Goal: Information Seeking & Learning: Learn about a topic

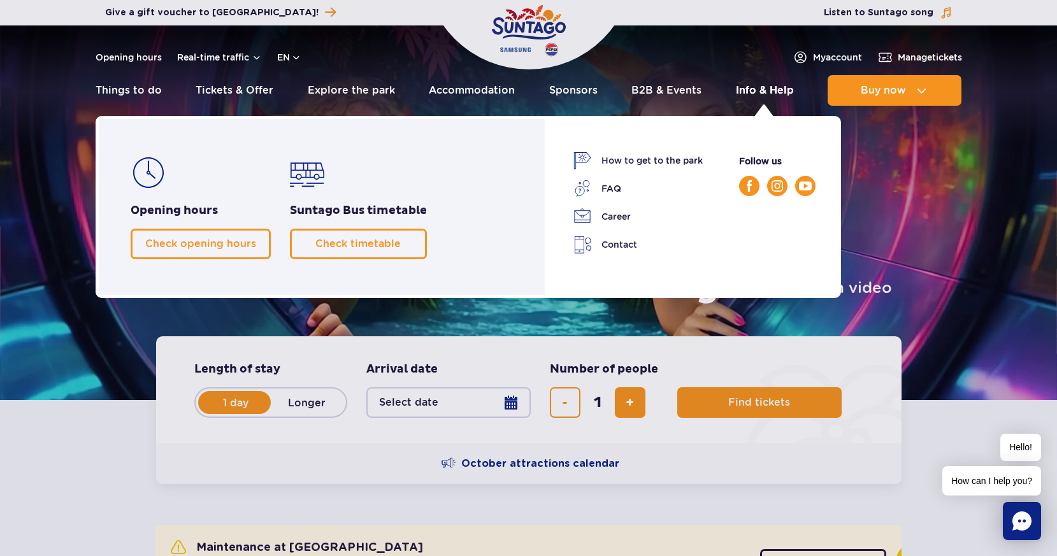
click at [774, 91] on link "Info & Help" at bounding box center [765, 90] width 58 height 31
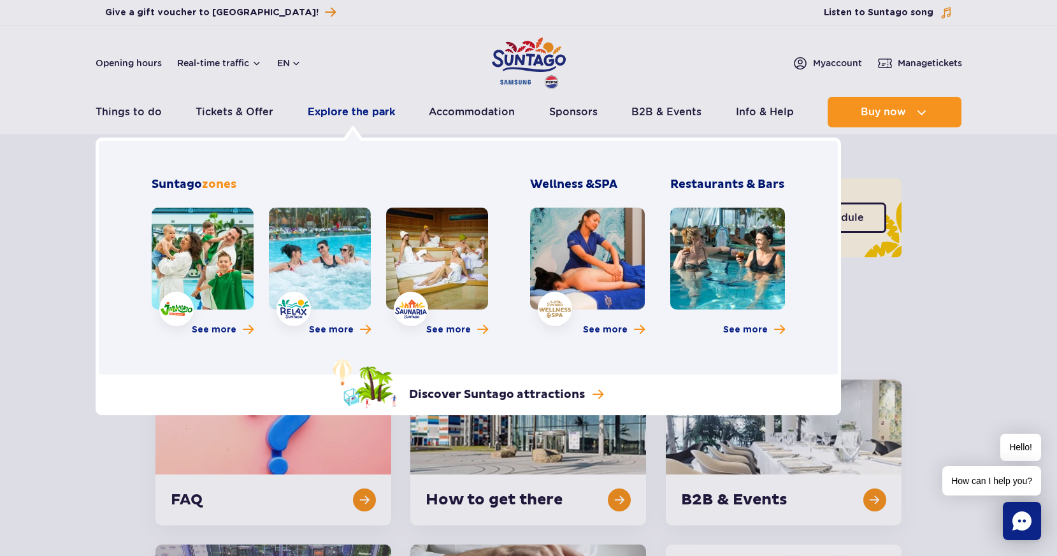
click at [347, 112] on link "Explore the park" at bounding box center [351, 112] width 87 height 31
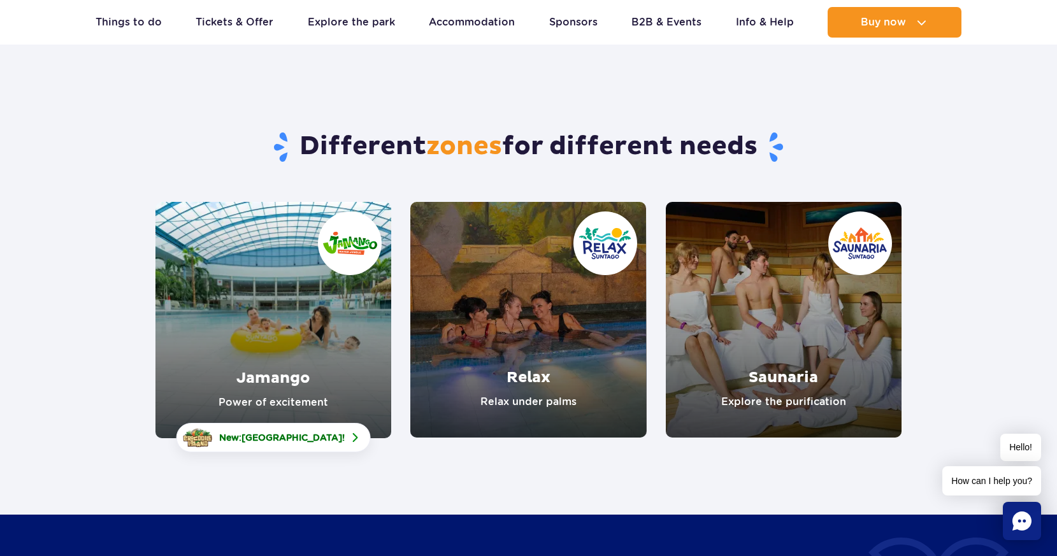
scroll to position [56, 0]
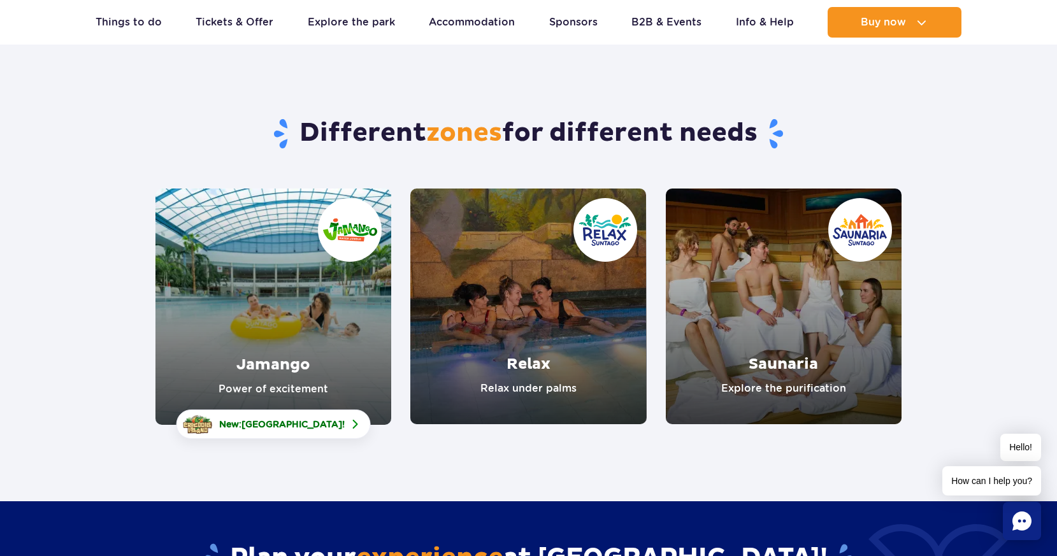
click at [256, 374] on link "Jamango" at bounding box center [274, 307] width 236 height 236
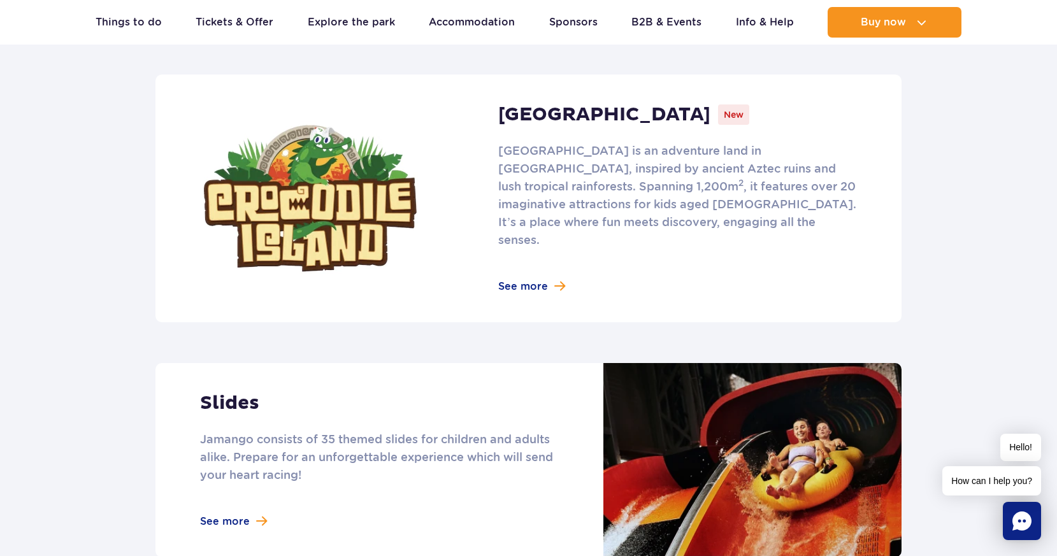
scroll to position [968, 0]
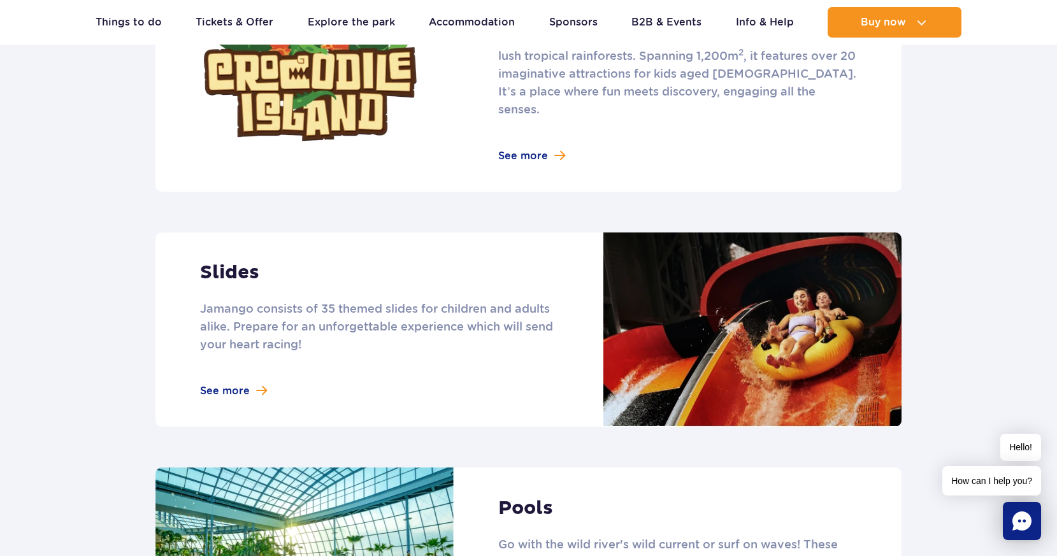
click at [243, 370] on link at bounding box center [529, 330] width 746 height 194
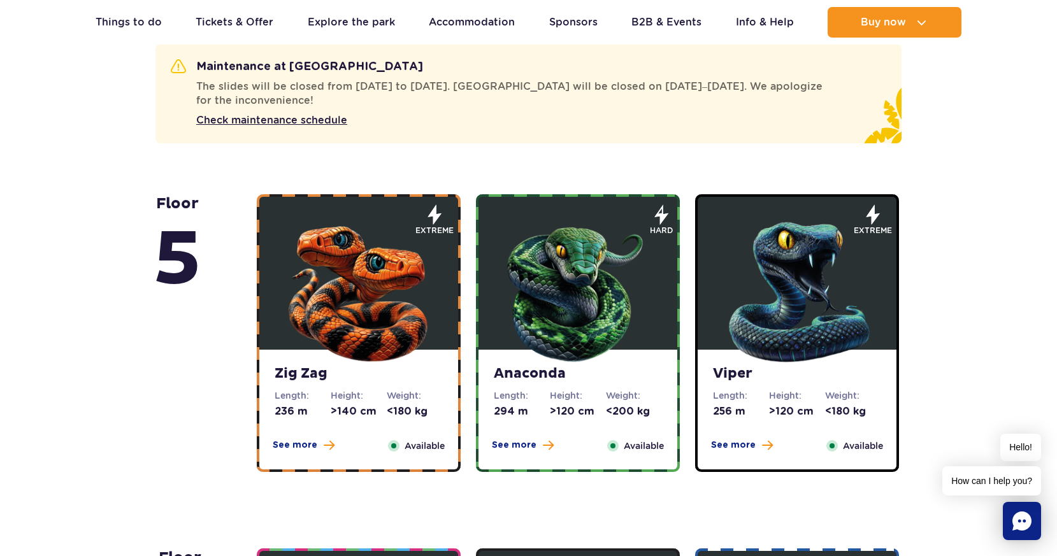
scroll to position [750, 0]
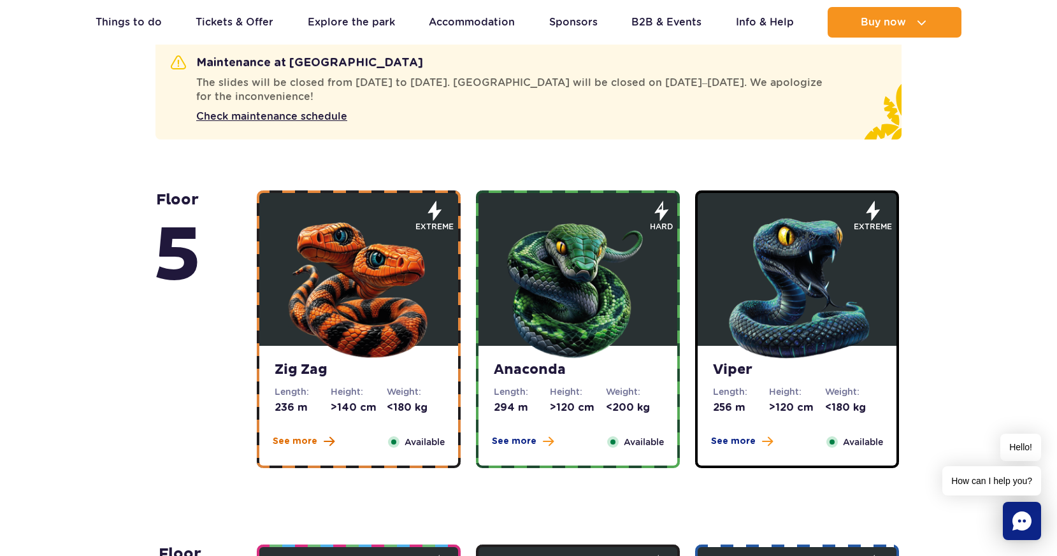
click at [301, 442] on span "See more" at bounding box center [295, 441] width 45 height 13
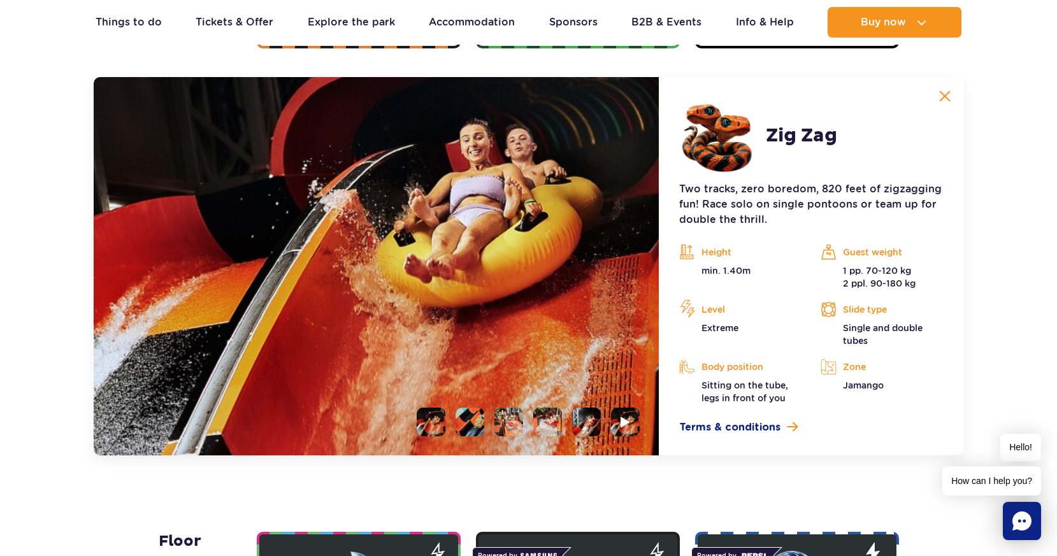
scroll to position [1171, 0]
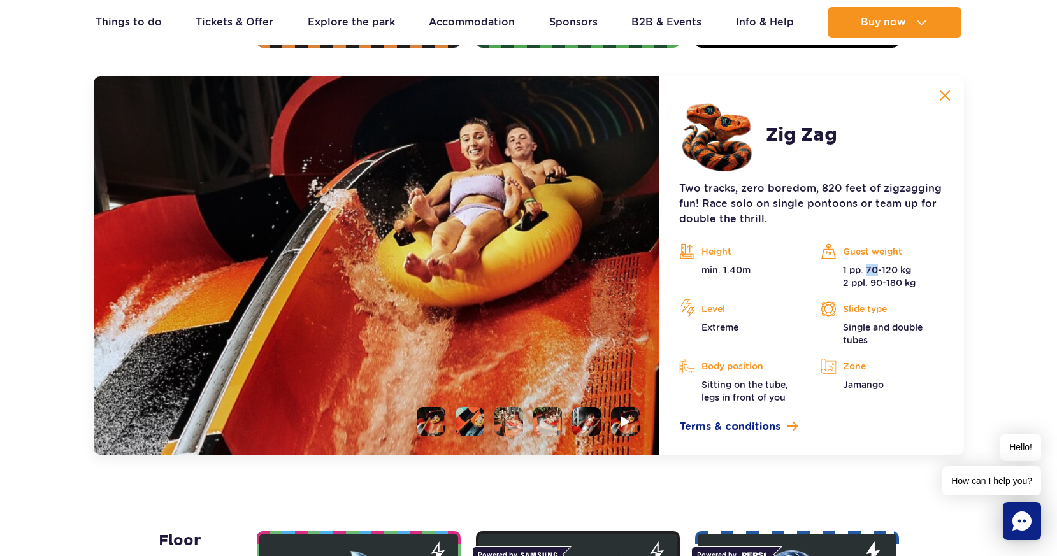
drag, startPoint x: 867, startPoint y: 268, endPoint x: 876, endPoint y: 270, distance: 9.6
click at [876, 270] on p "1 pp. 70-120 kg 2 ppl. 90-180 kg" at bounding box center [882, 276] width 122 height 25
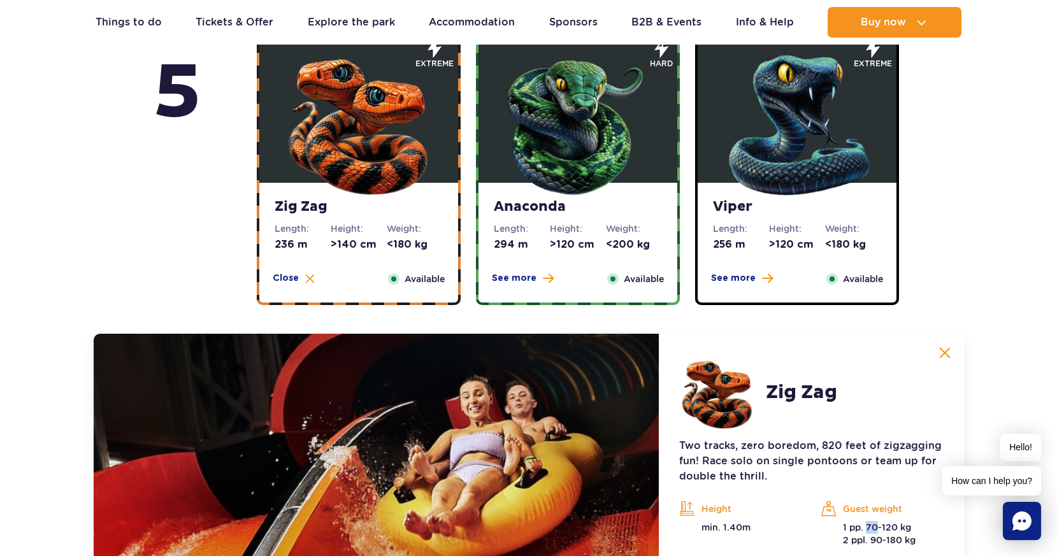
scroll to position [903, 0]
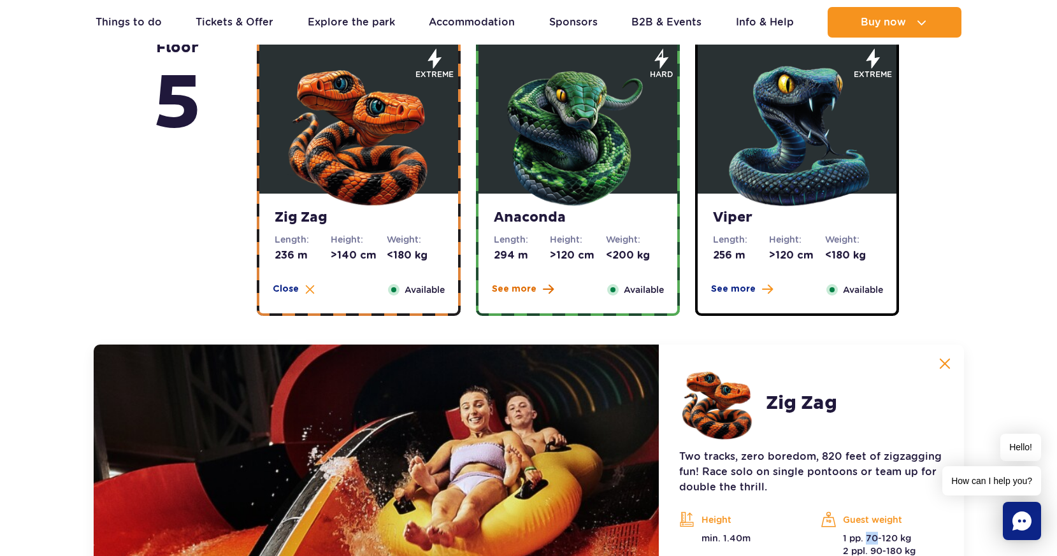
click at [499, 288] on span "See more" at bounding box center [514, 289] width 45 height 13
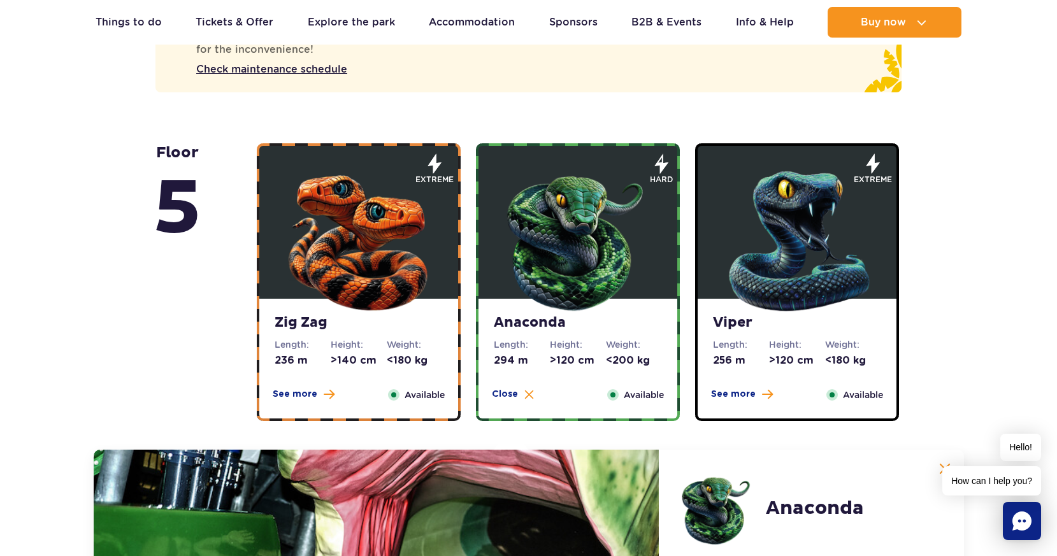
scroll to position [831, 0]
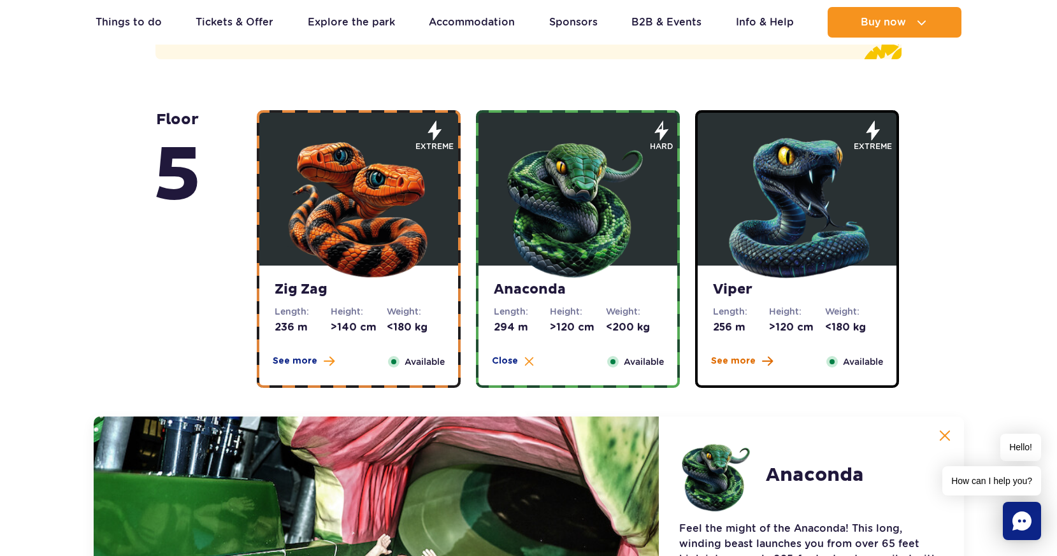
click at [734, 361] on span "See more" at bounding box center [733, 361] width 45 height 13
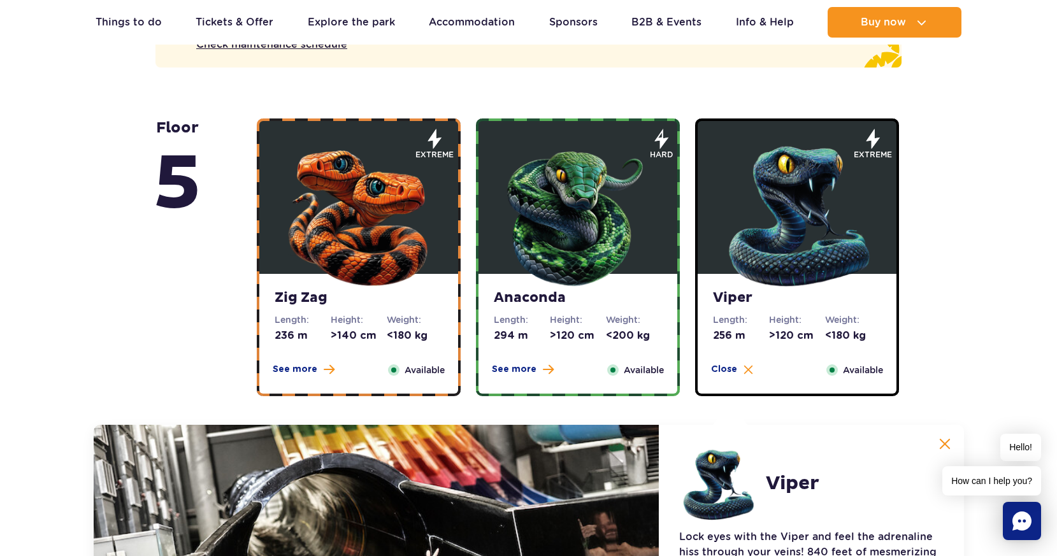
scroll to position [743, 0]
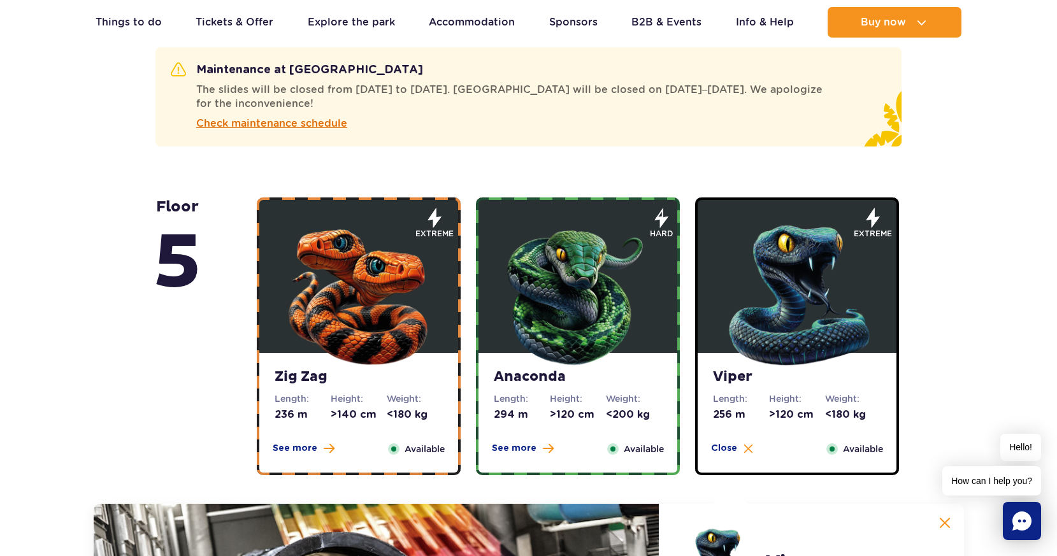
click at [310, 122] on span "Check maintenance schedule" at bounding box center [271, 123] width 151 height 15
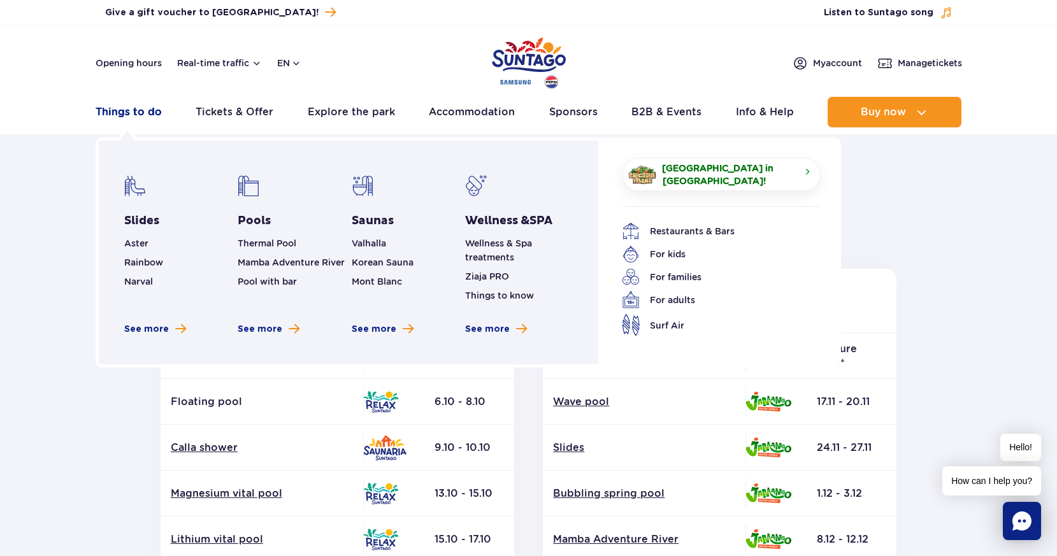
click at [124, 116] on link "Things to do" at bounding box center [129, 112] width 66 height 31
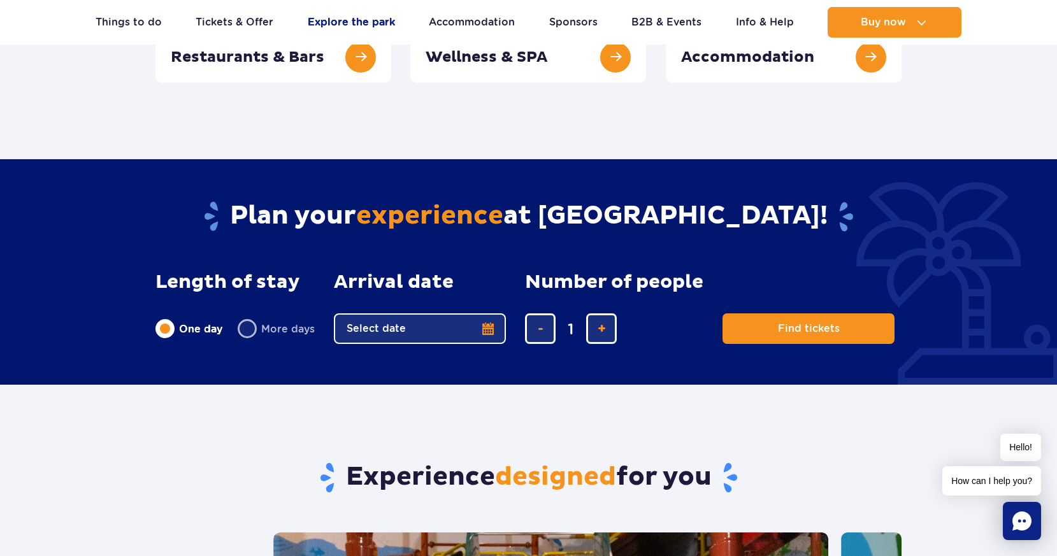
scroll to position [298, 0]
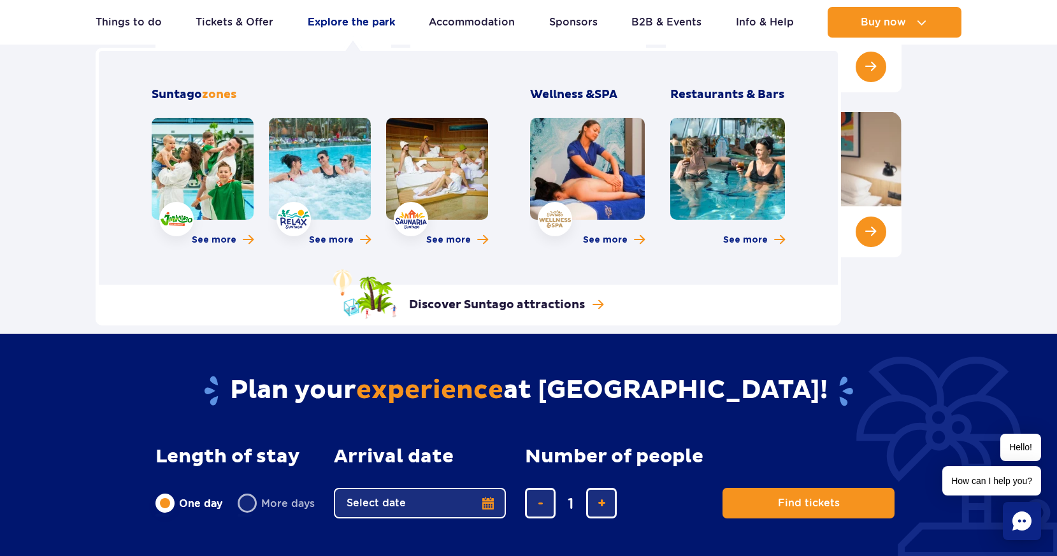
click at [361, 16] on link "Explore the park" at bounding box center [351, 22] width 87 height 31
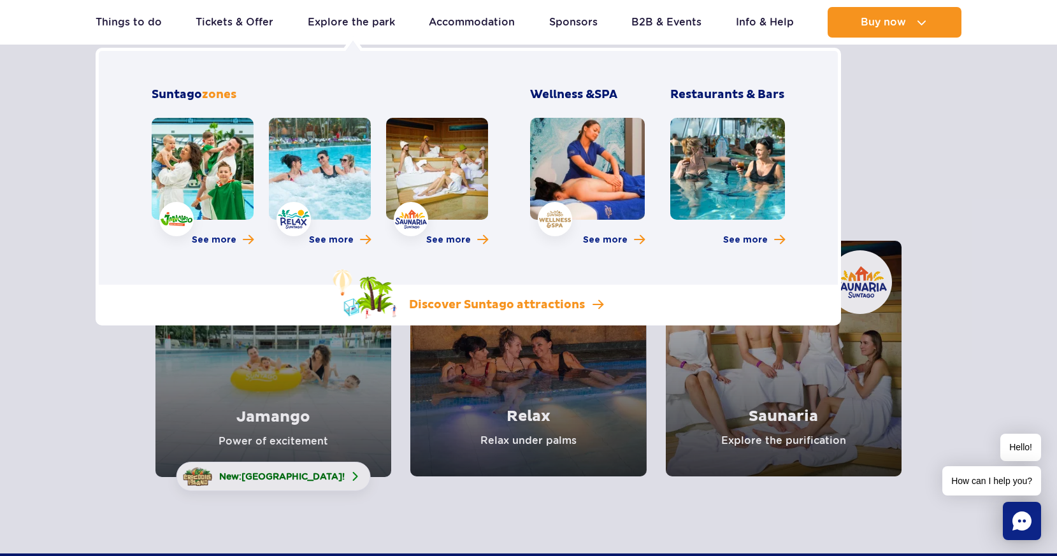
scroll to position [5, 0]
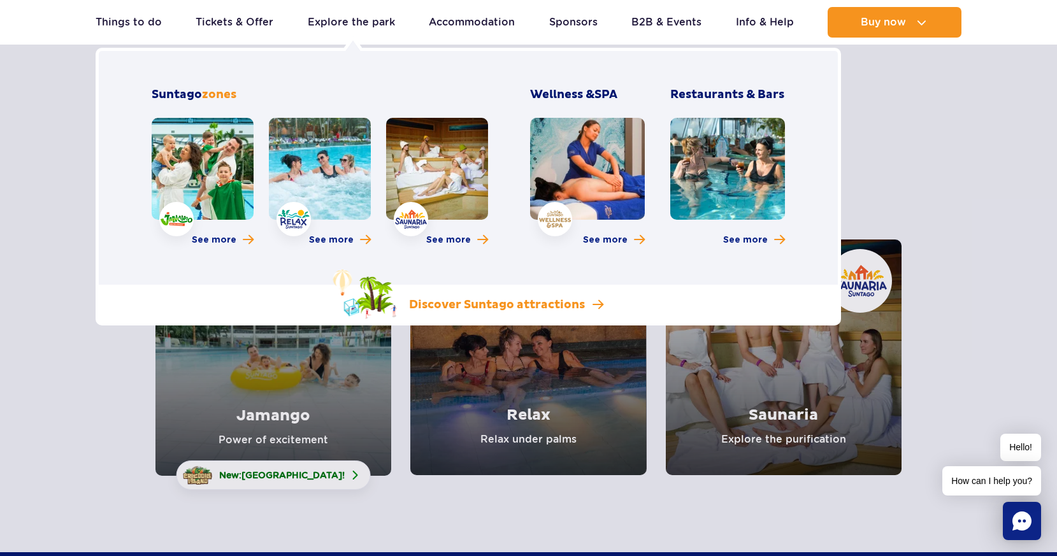
click at [518, 307] on p "Discover Suntago attractions" at bounding box center [497, 305] width 176 height 15
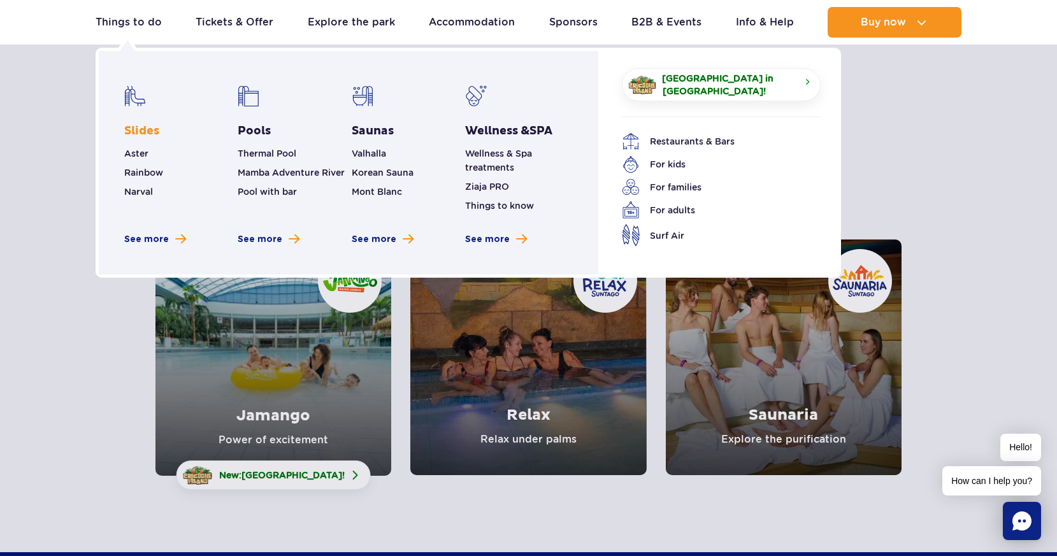
click at [141, 134] on link "Slides" at bounding box center [141, 131] width 35 height 15
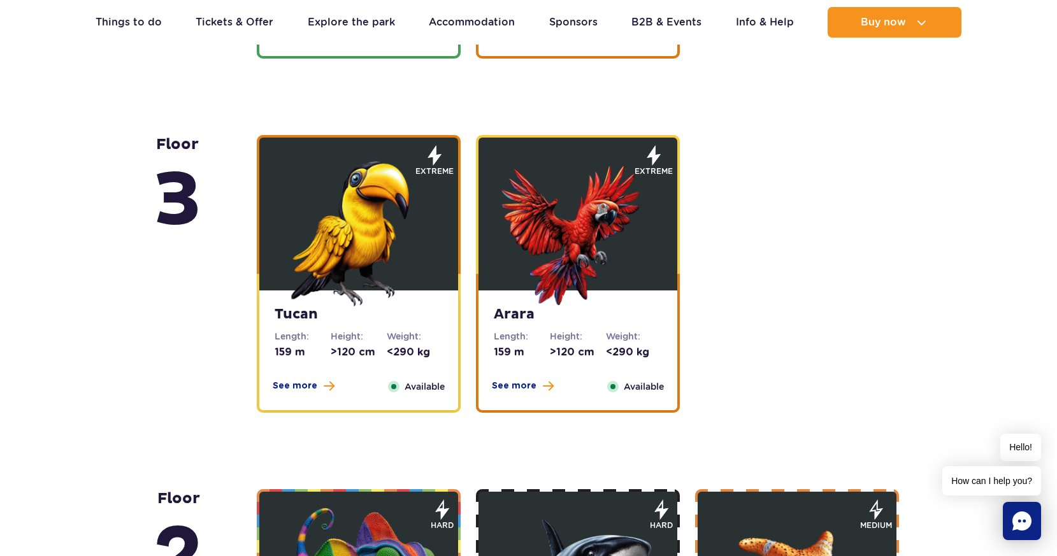
scroll to position [1820, 0]
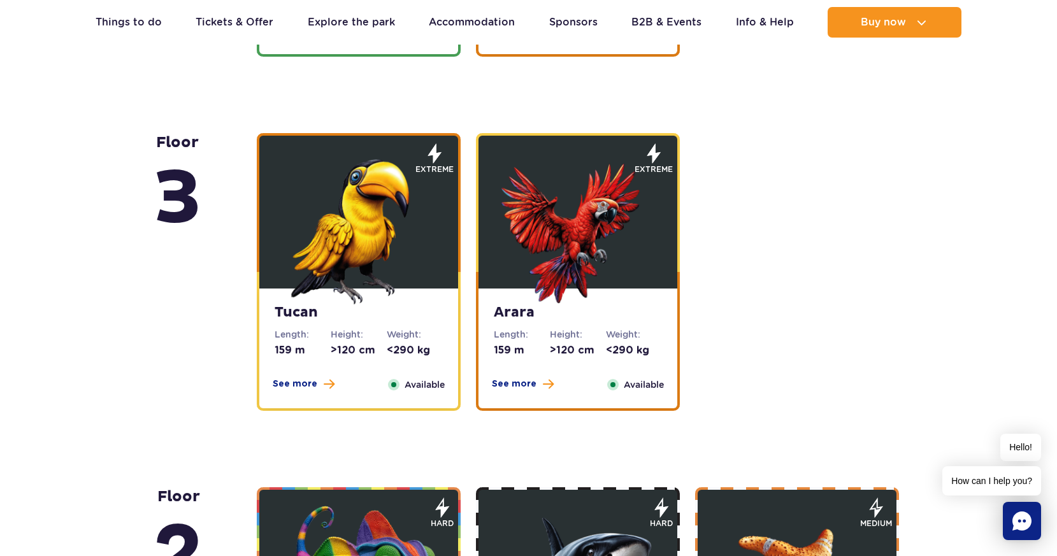
click at [414, 387] on span "Available" at bounding box center [425, 385] width 40 height 14
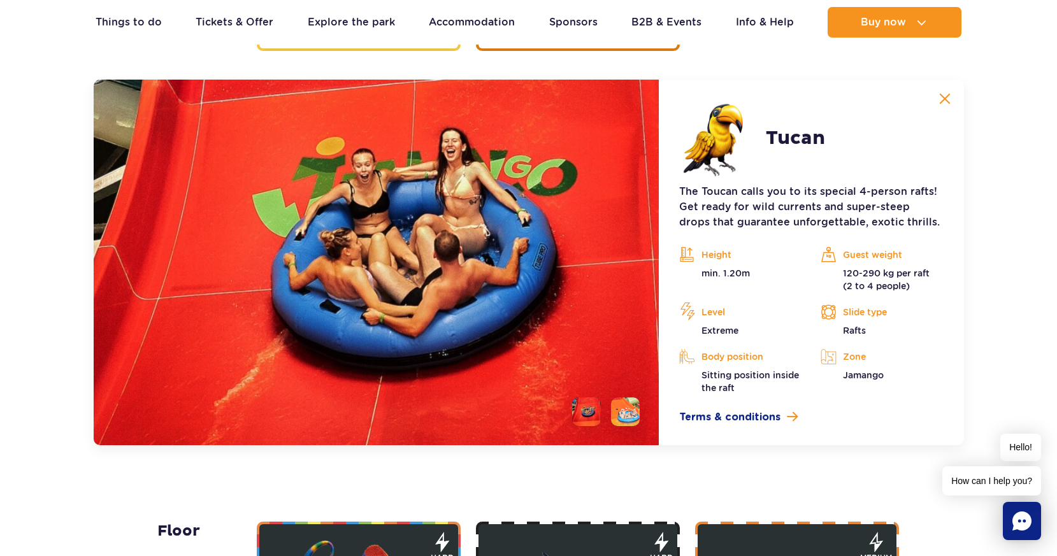
scroll to position [2183, 0]
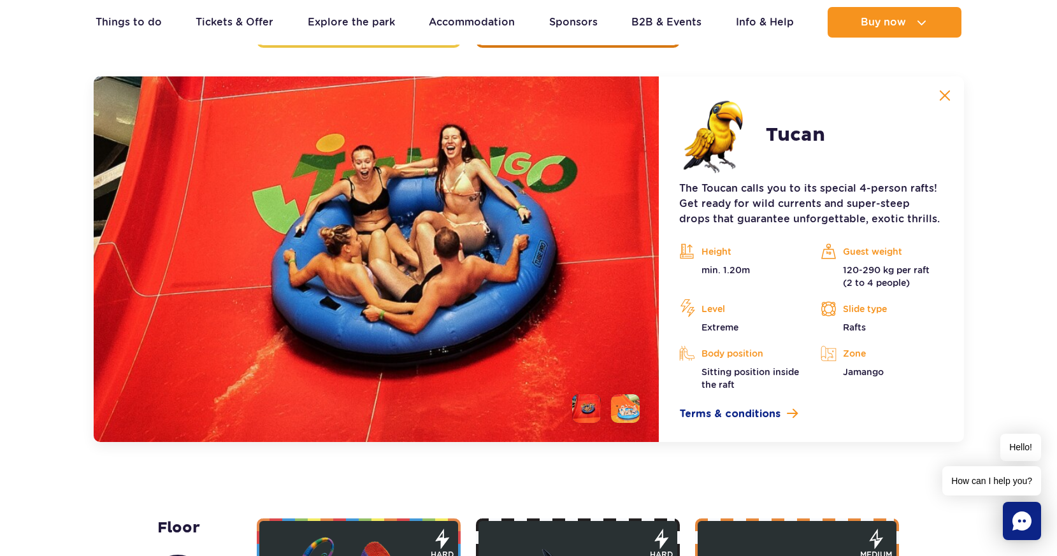
click at [947, 92] on img at bounding box center [945, 95] width 11 height 11
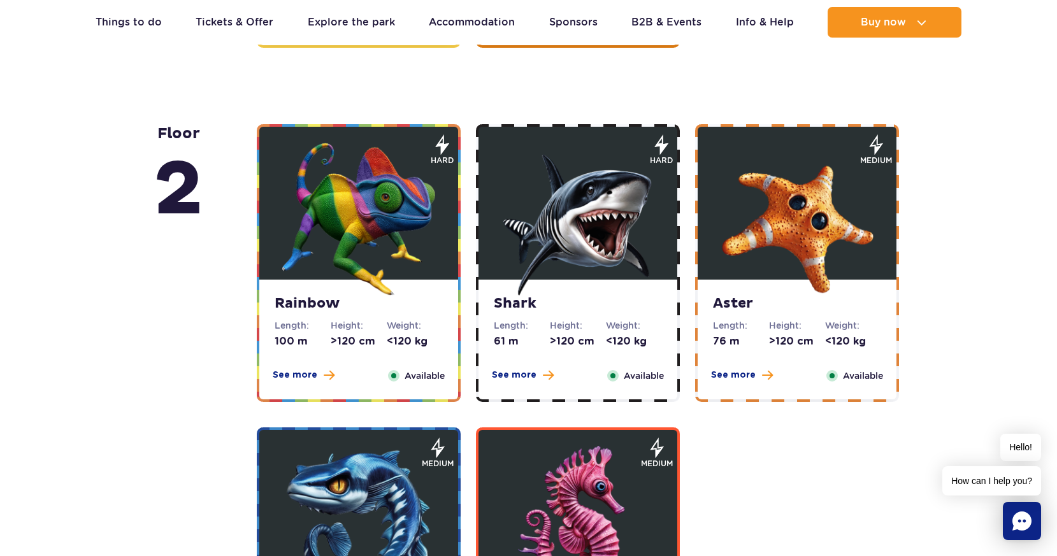
click at [320, 301] on strong "Rainbow" at bounding box center [359, 304] width 168 height 18
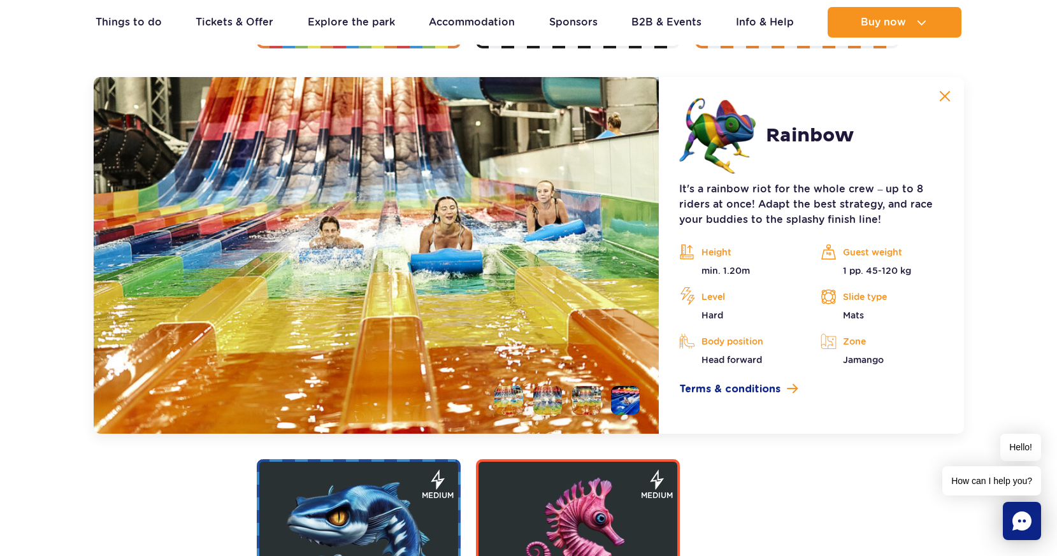
scroll to position [2537, 0]
click at [935, 98] on button at bounding box center [945, 95] width 25 height 25
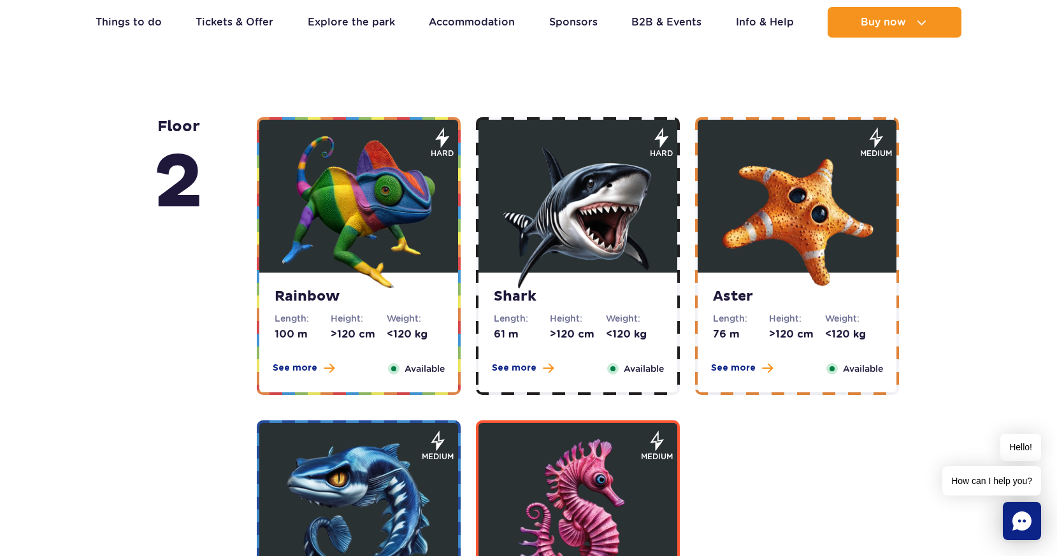
scroll to position [2160, 0]
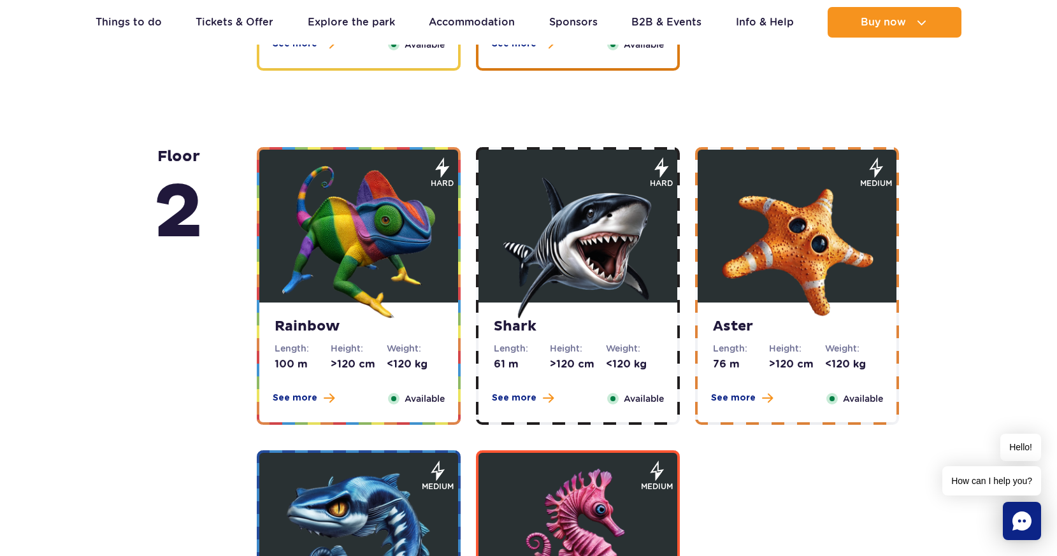
click at [517, 324] on strong "Shark" at bounding box center [578, 327] width 168 height 18
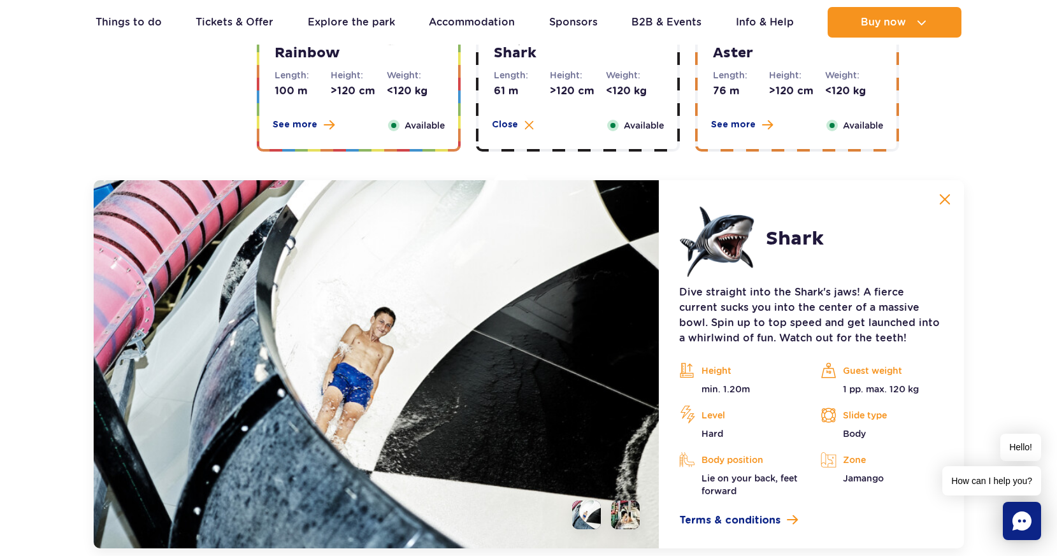
scroll to position [2434, 0]
click at [940, 198] on img at bounding box center [945, 199] width 11 height 11
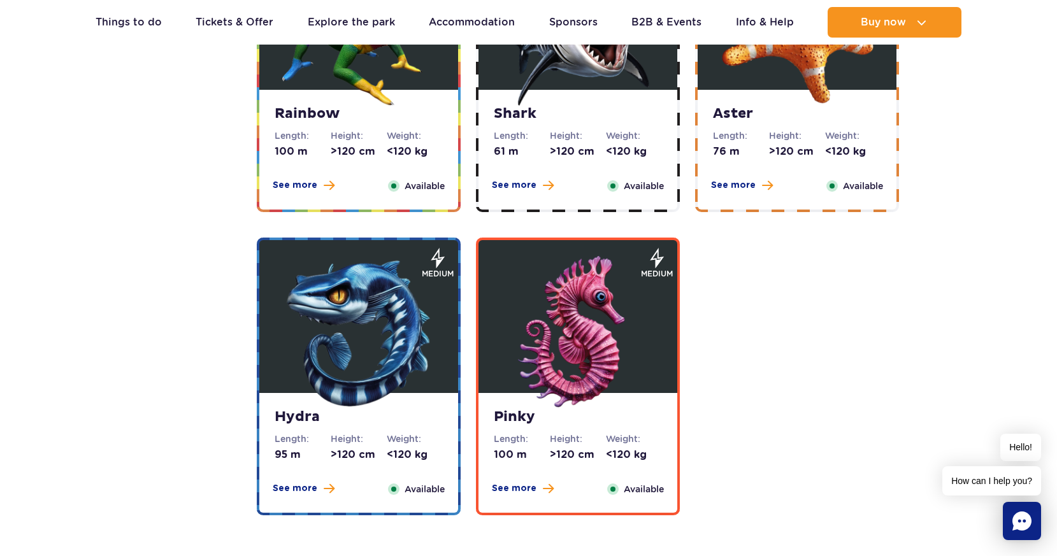
click at [758, 114] on strong "Aster" at bounding box center [797, 114] width 168 height 18
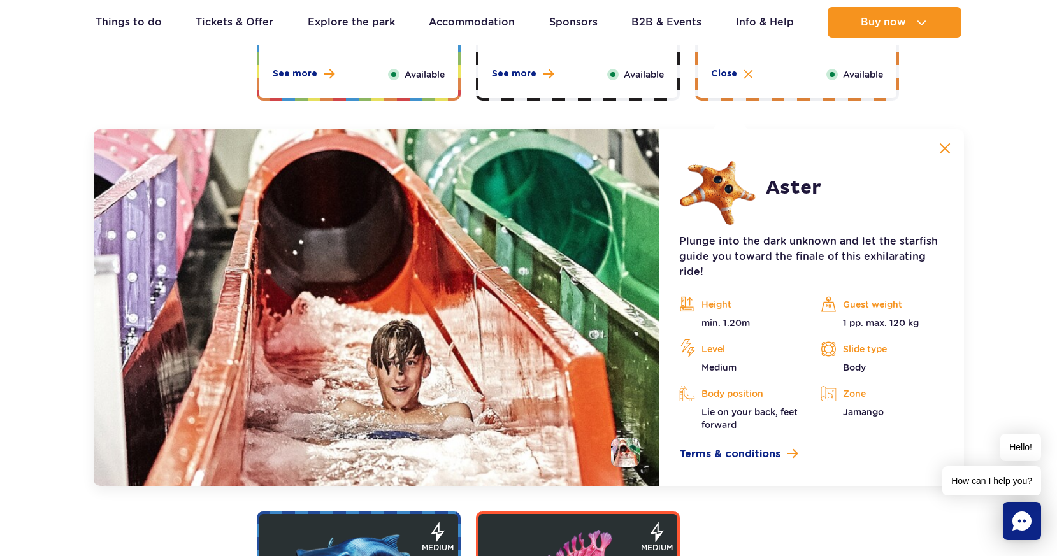
scroll to position [2485, 0]
click at [945, 143] on img at bounding box center [945, 148] width 11 height 11
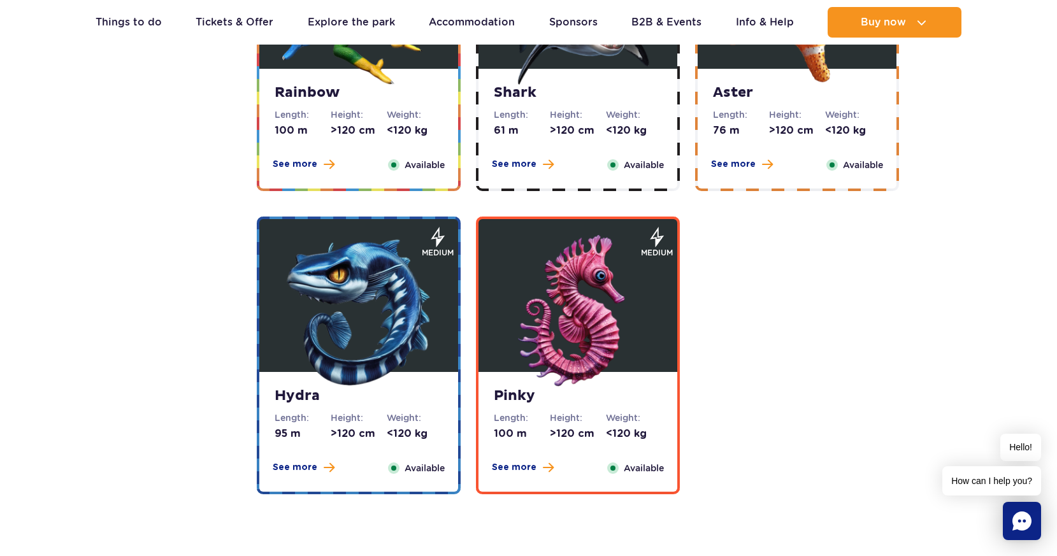
scroll to position [2393, 0]
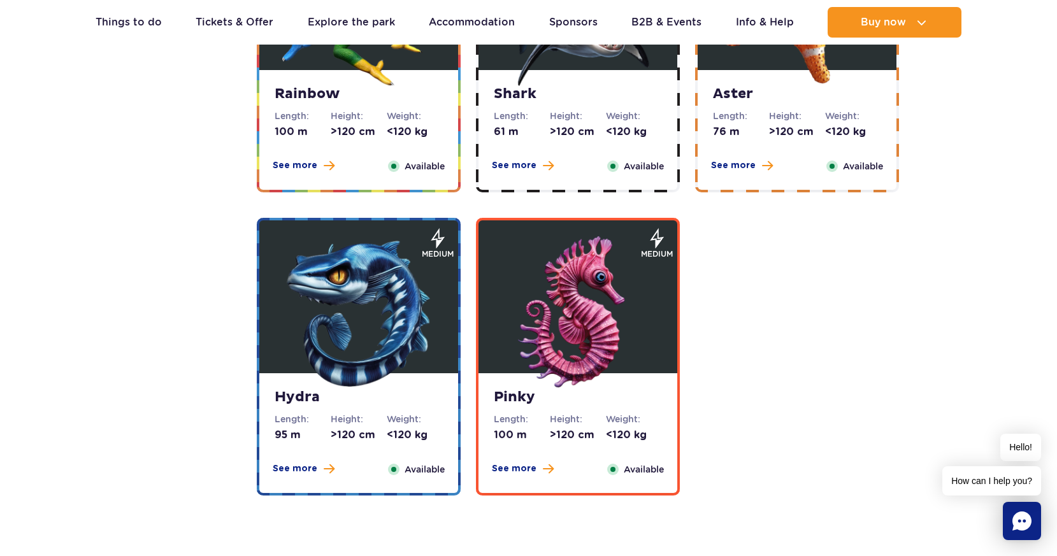
click at [363, 372] on img at bounding box center [358, 312] width 153 height 153
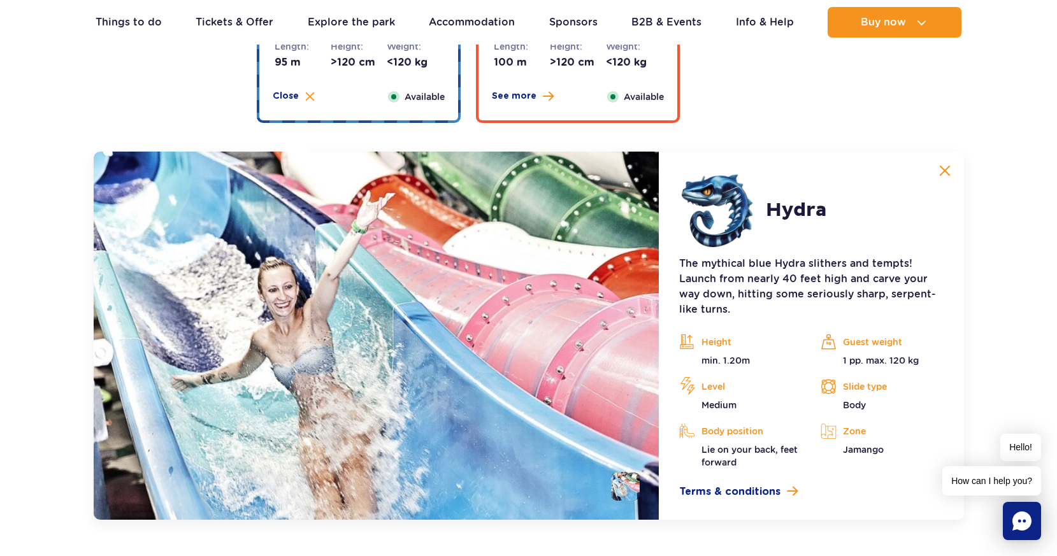
scroll to position [2717, 0]
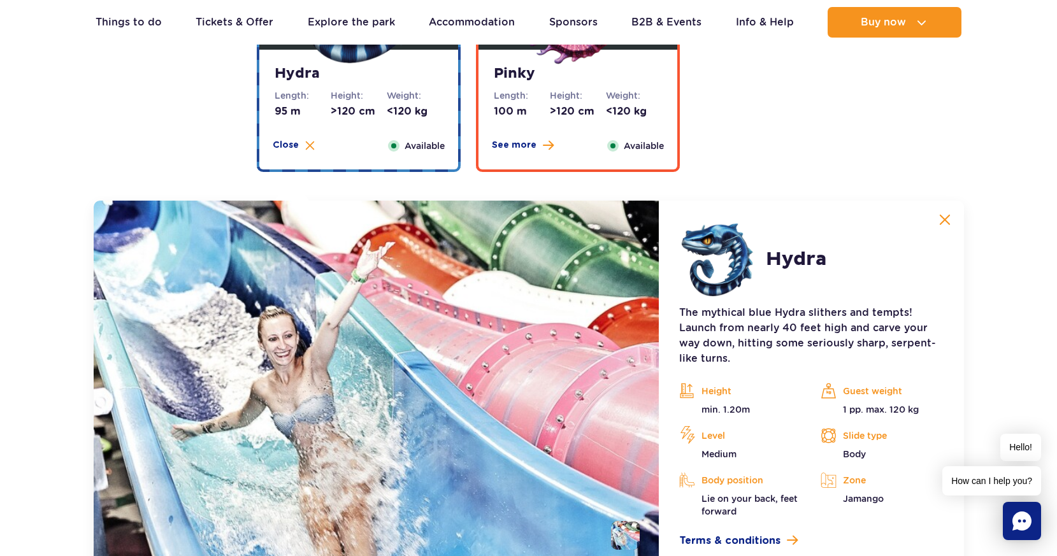
click at [943, 215] on img at bounding box center [945, 219] width 11 height 11
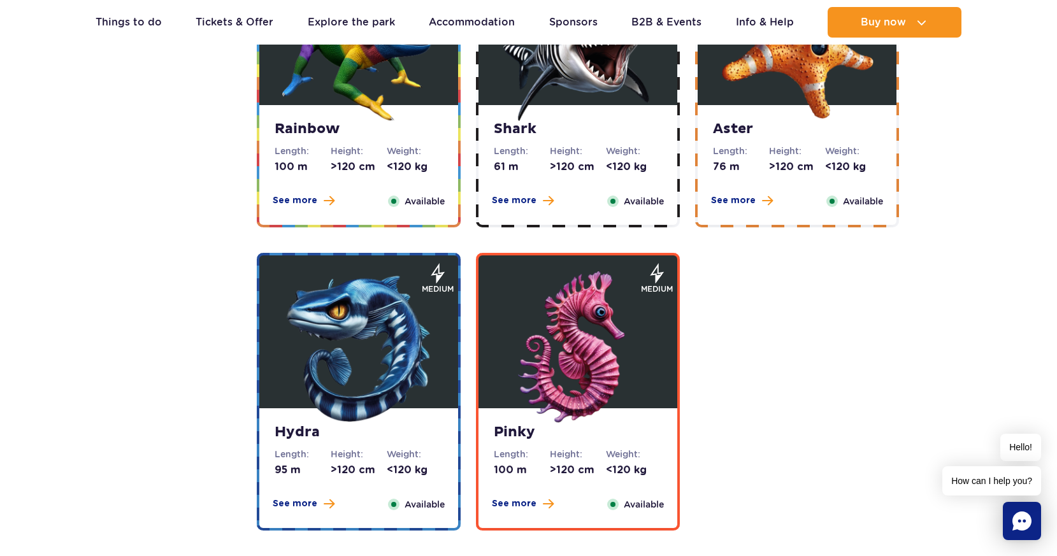
scroll to position [2358, 0]
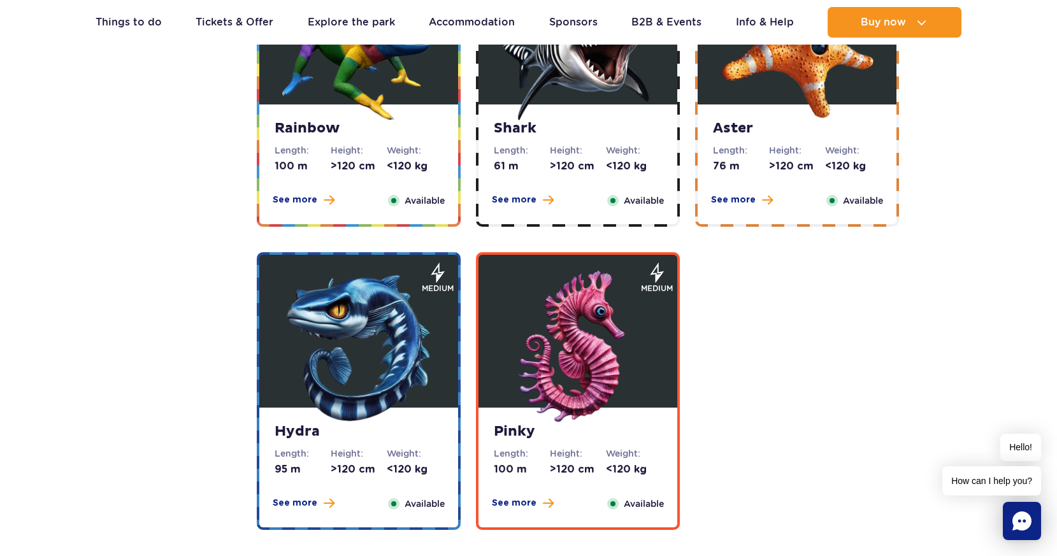
click at [621, 337] on img at bounding box center [578, 347] width 153 height 153
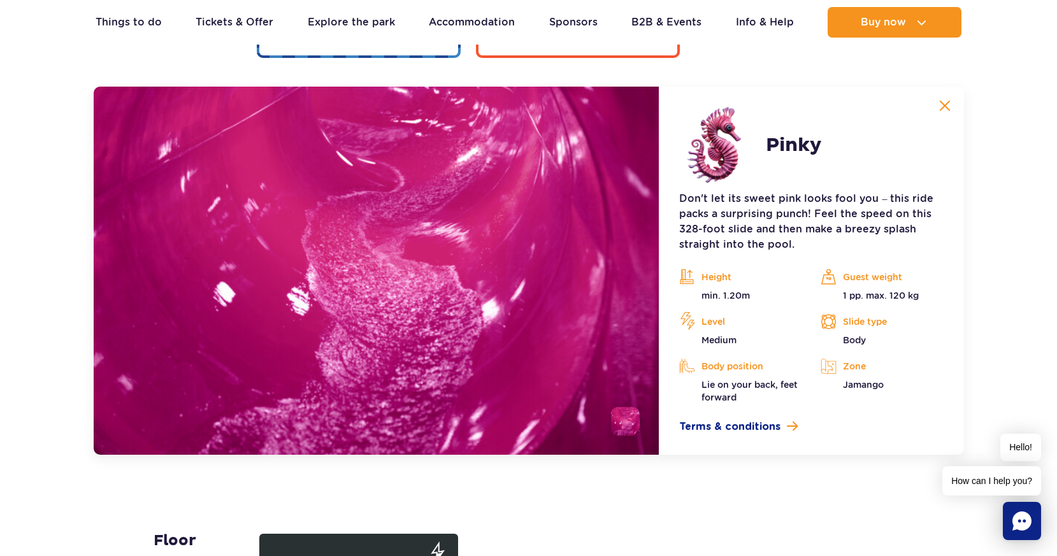
scroll to position [2841, 0]
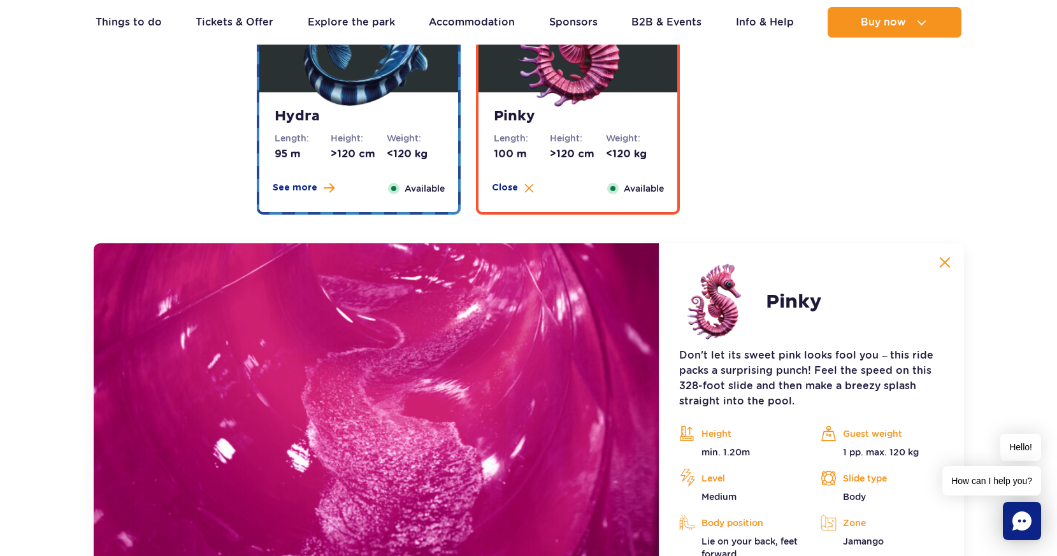
click at [947, 265] on img at bounding box center [945, 262] width 11 height 11
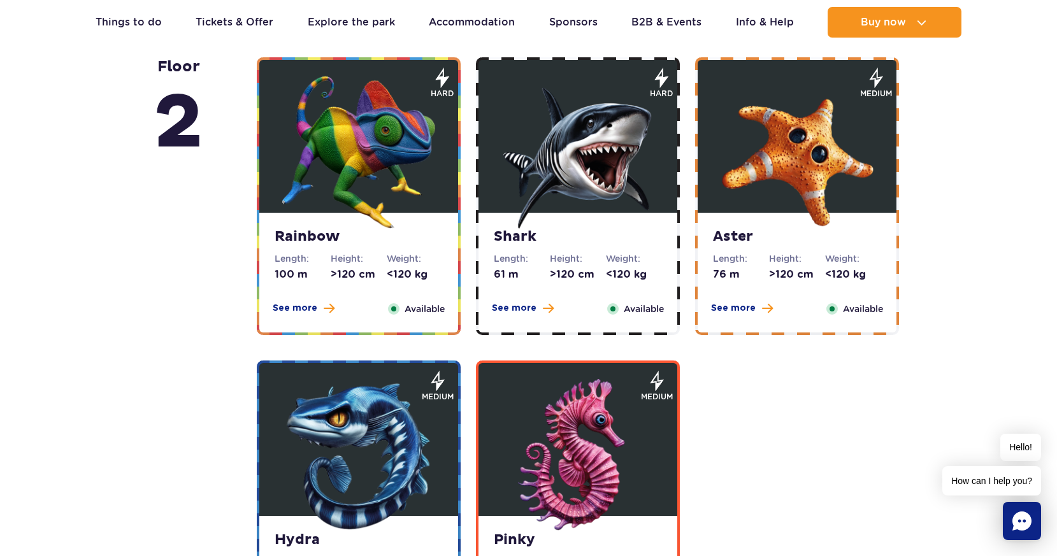
click at [762, 279] on dd "76 m" at bounding box center [741, 275] width 56 height 14
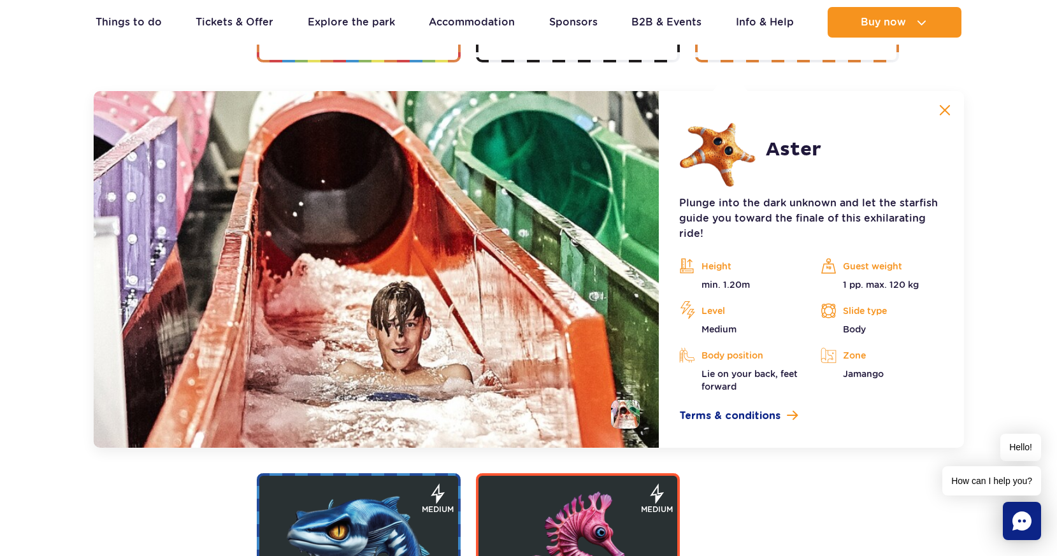
scroll to position [2537, 0]
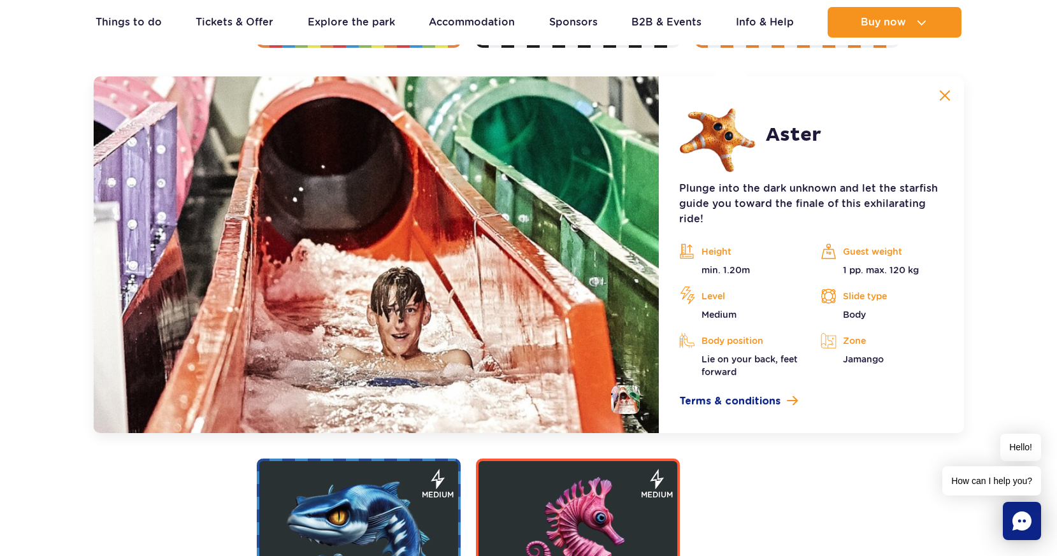
click at [950, 97] on img at bounding box center [945, 95] width 11 height 11
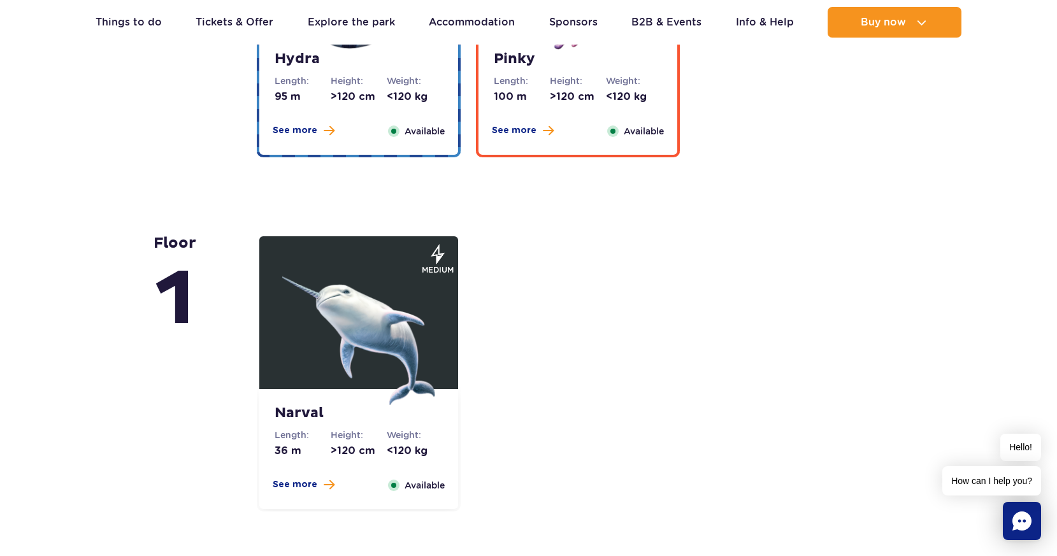
scroll to position [2752, 0]
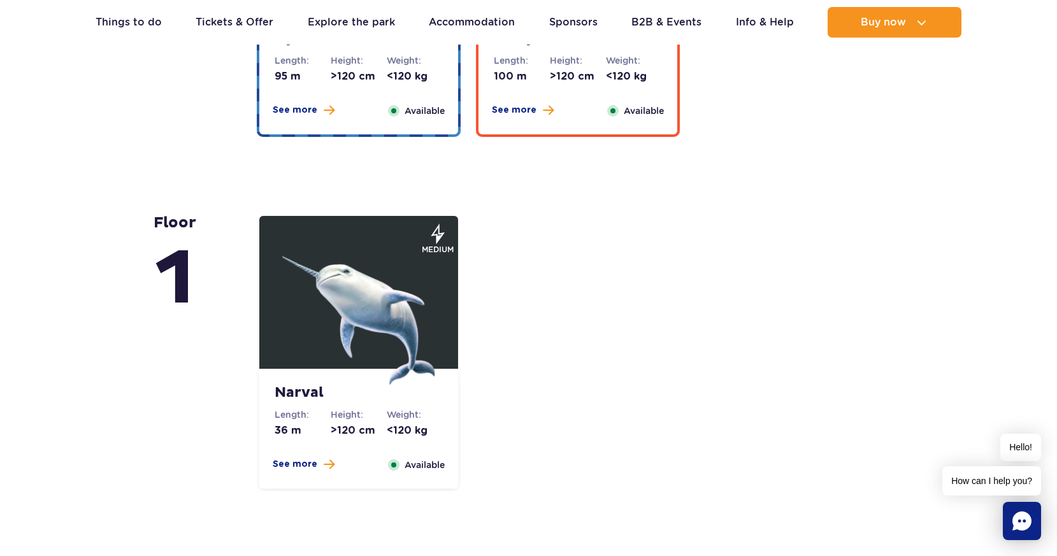
click at [326, 397] on strong "Narval" at bounding box center [359, 393] width 168 height 18
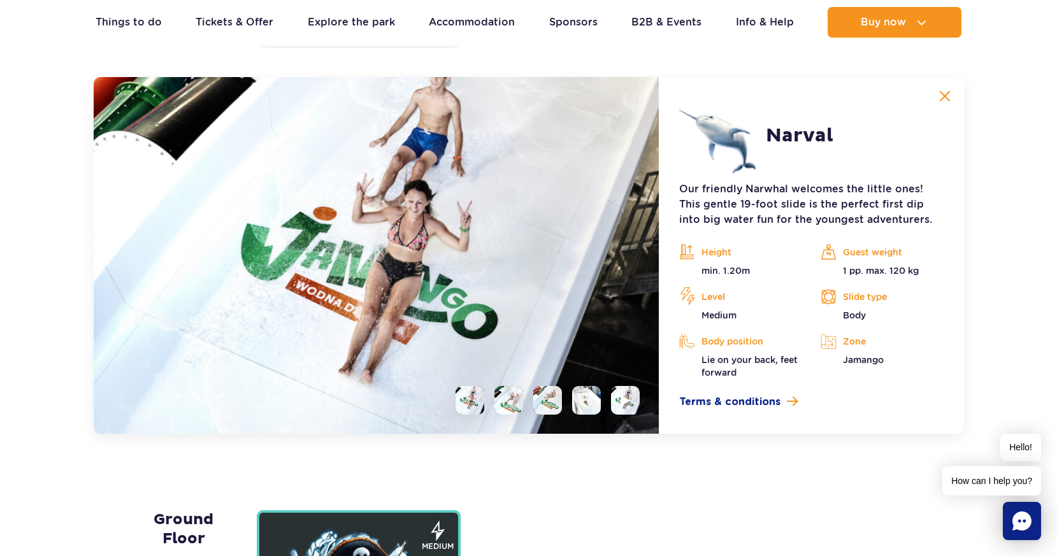
scroll to position [3195, 0]
drag, startPoint x: 948, startPoint y: 94, endPoint x: 954, endPoint y: 98, distance: 6.9
click at [948, 94] on img at bounding box center [945, 95] width 11 height 11
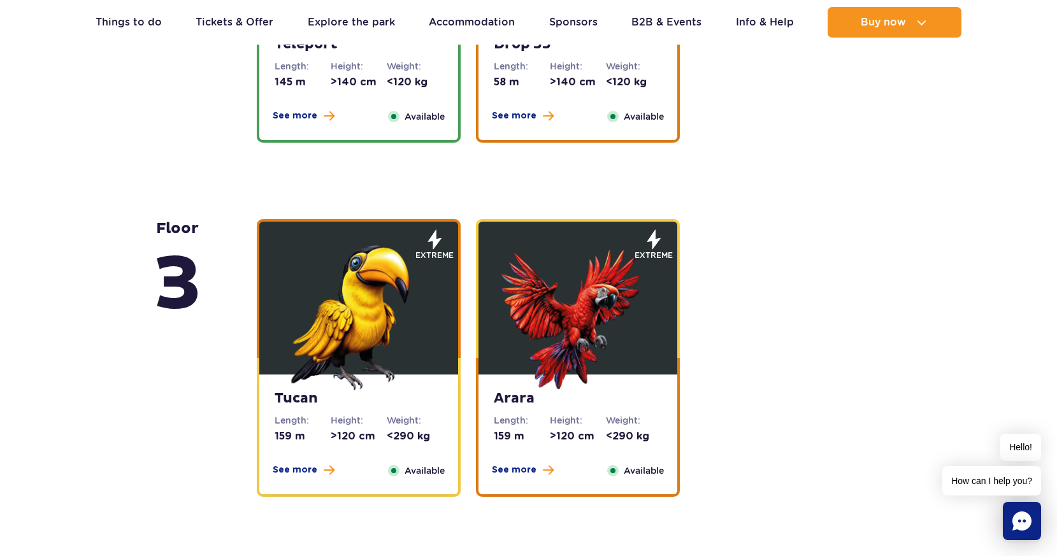
scroll to position [1725, 0]
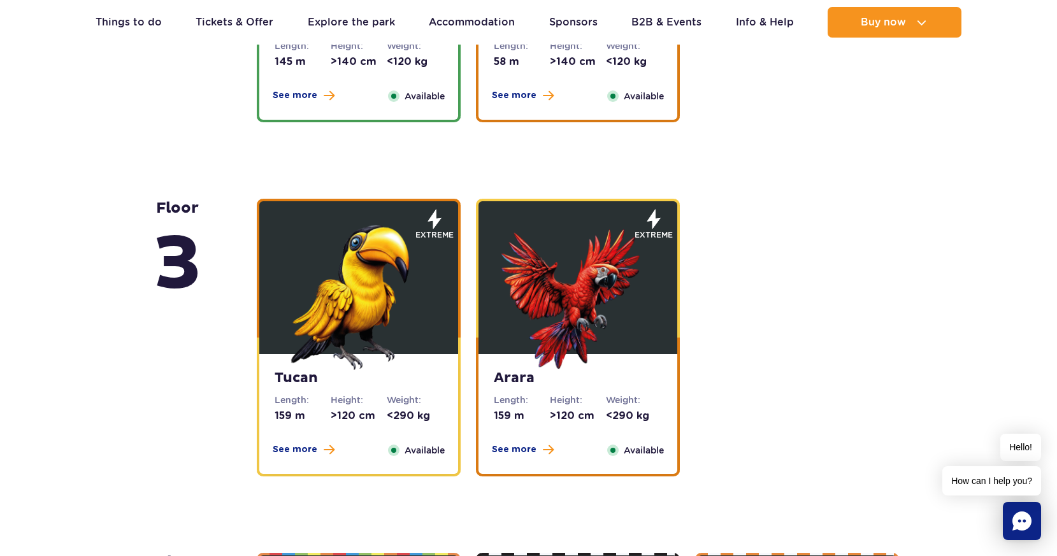
click at [506, 376] on strong "Arara" at bounding box center [578, 379] width 168 height 18
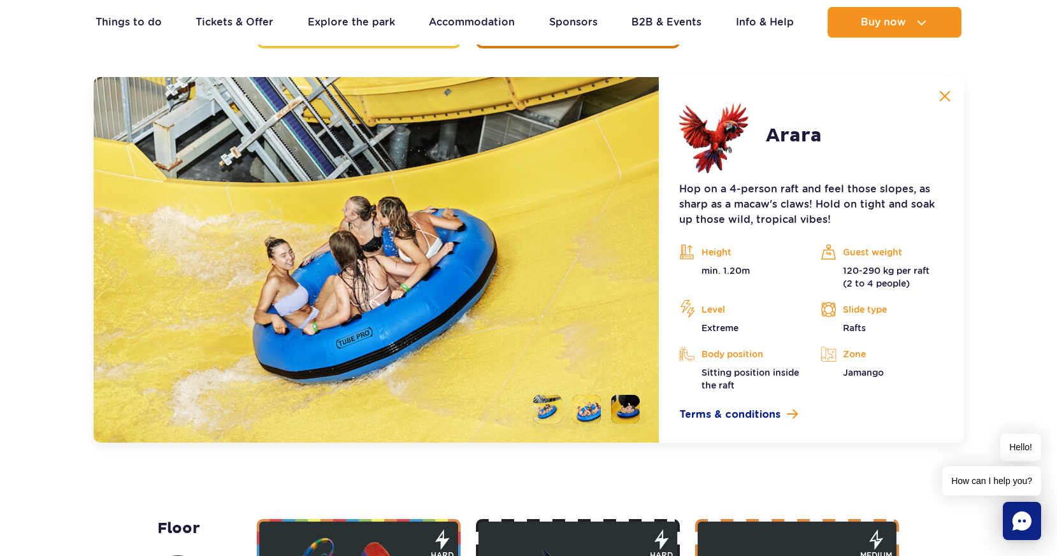
scroll to position [2183, 0]
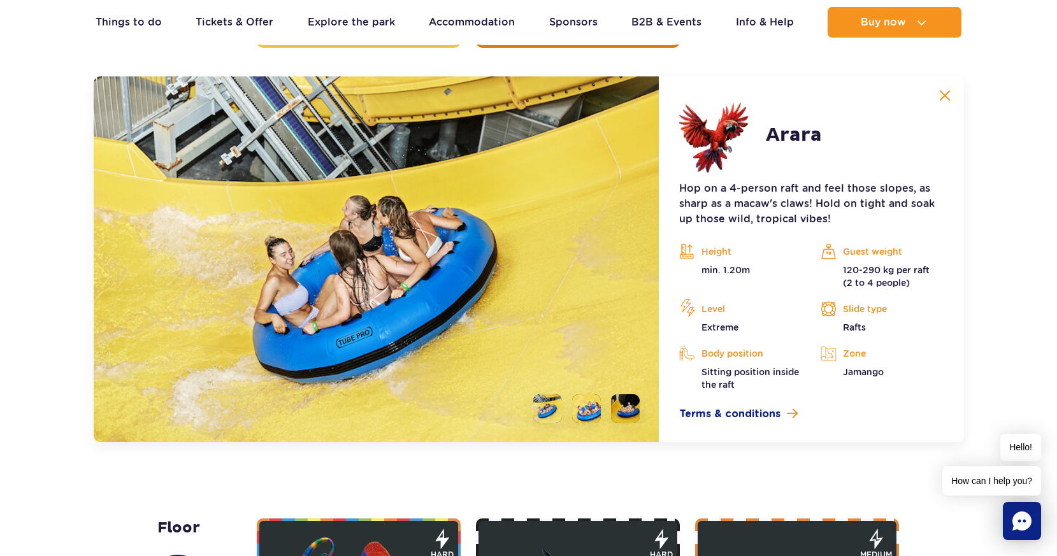
click at [940, 97] on img at bounding box center [945, 95] width 11 height 11
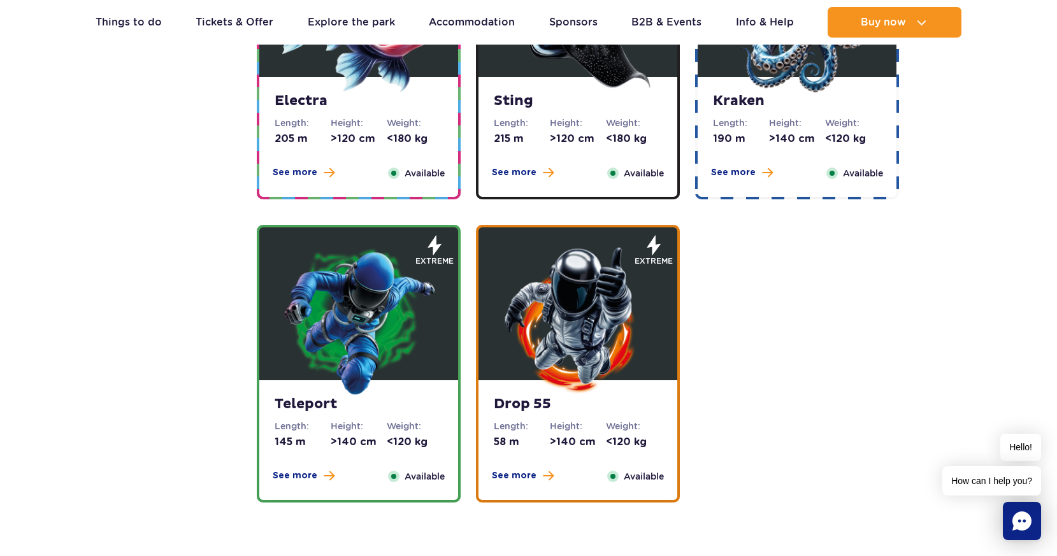
scroll to position [1372, 0]
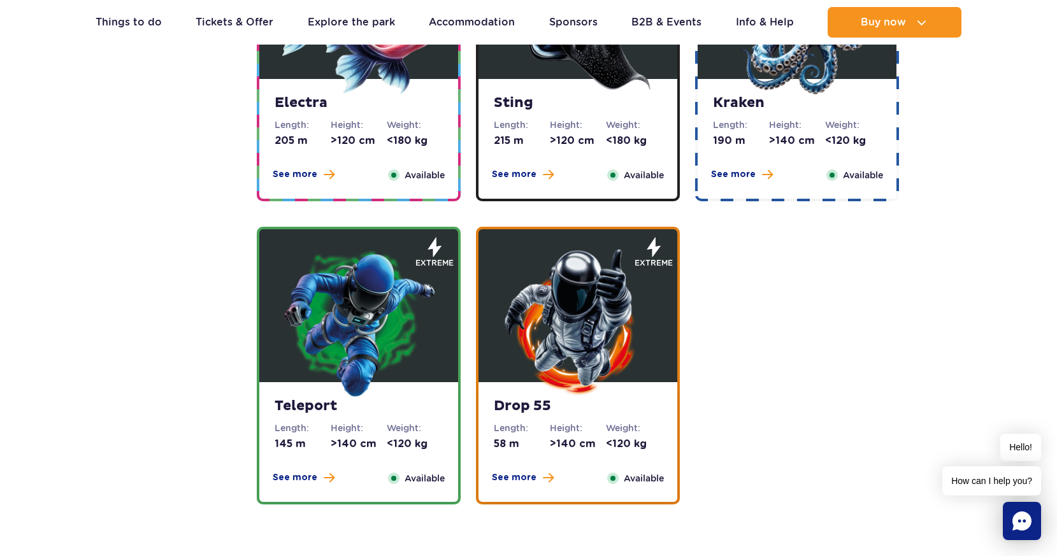
click at [316, 405] on strong "Teleport" at bounding box center [359, 407] width 168 height 18
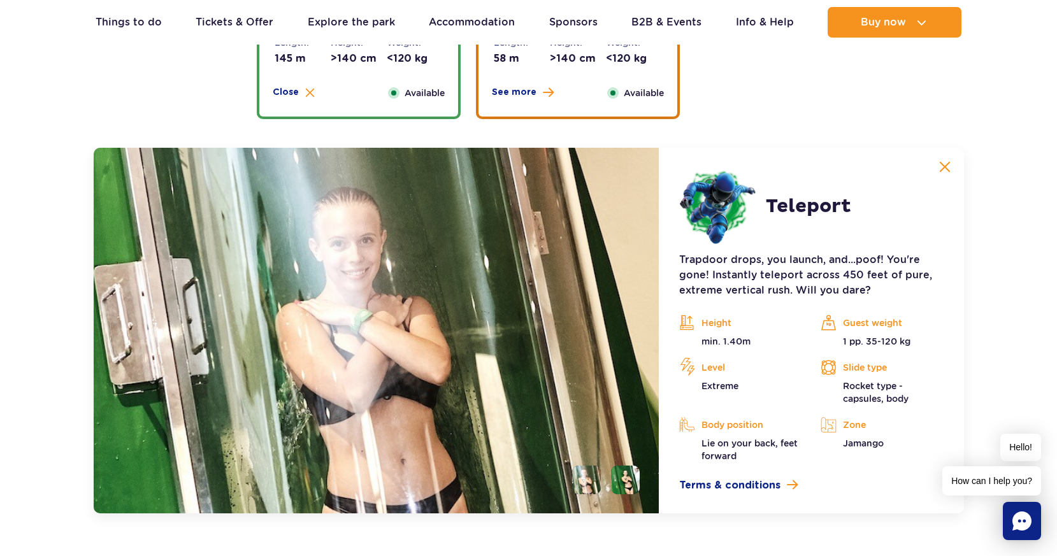
scroll to position [1712, 0]
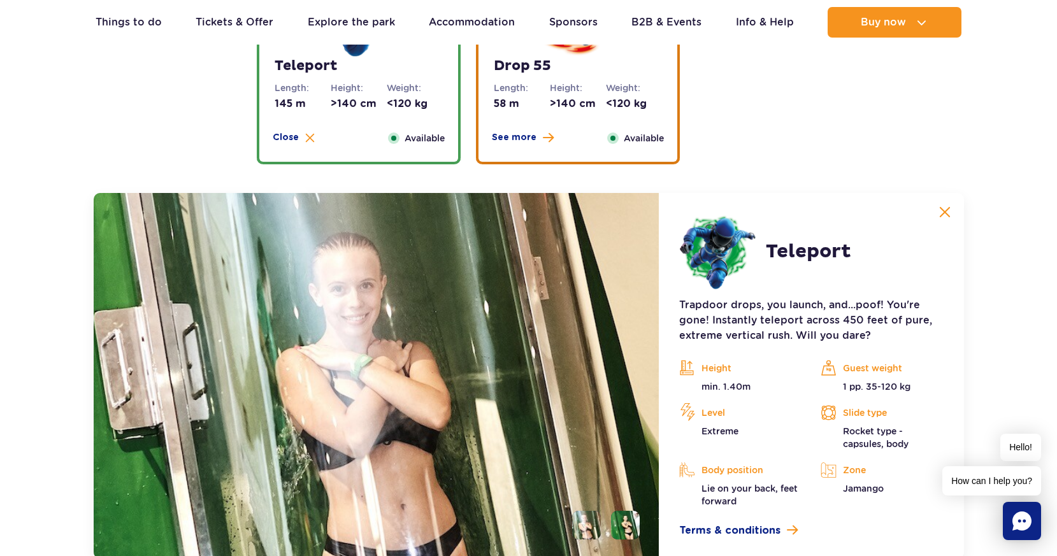
click at [940, 214] on img at bounding box center [945, 212] width 11 height 11
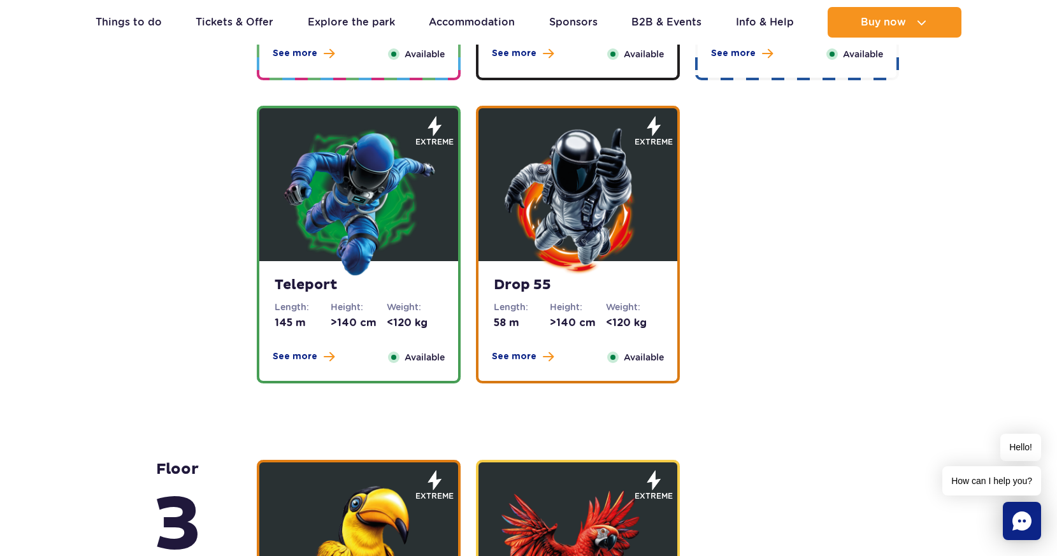
scroll to position [1491, 0]
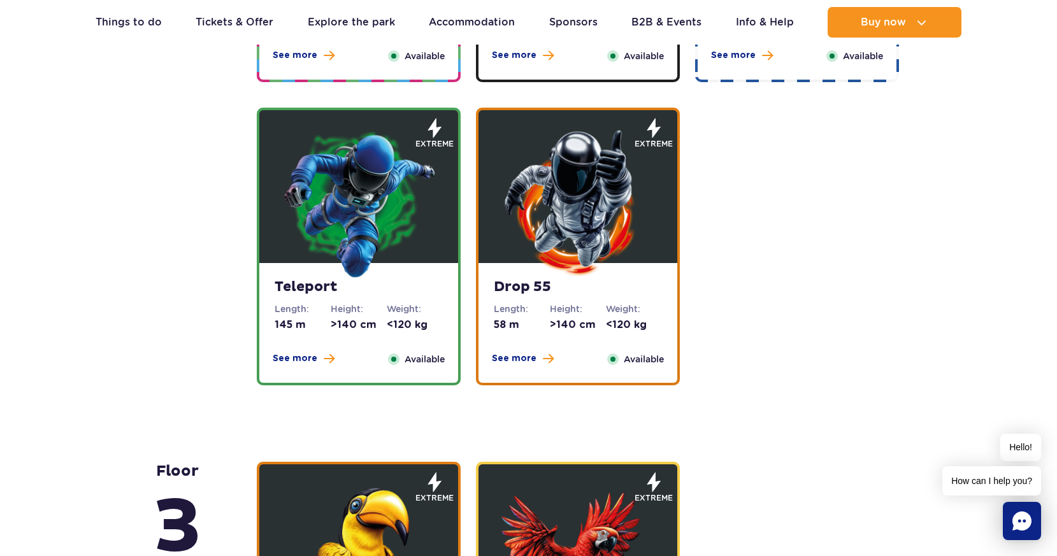
click at [539, 330] on dd "58 m" at bounding box center [522, 325] width 56 height 14
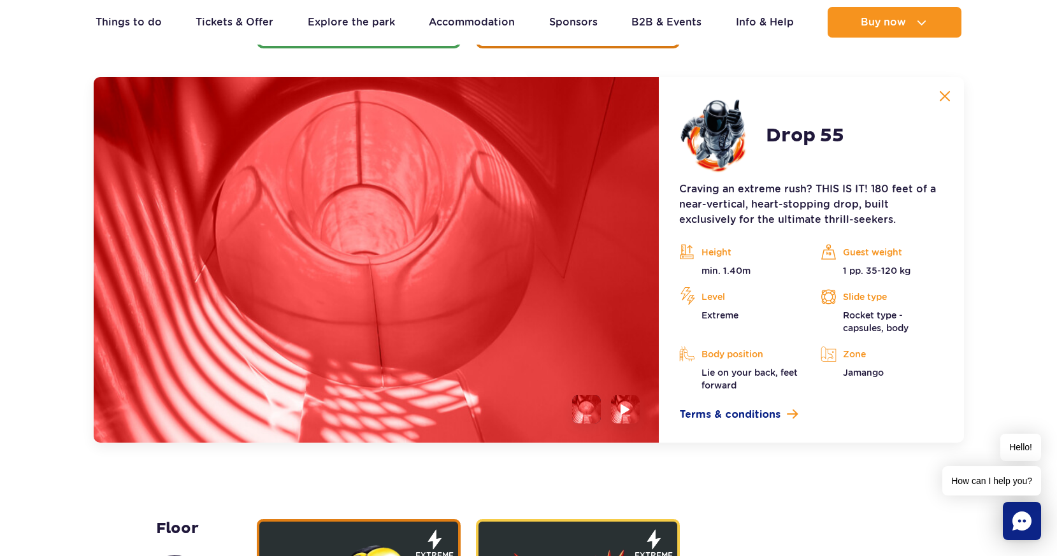
scroll to position [1829, 0]
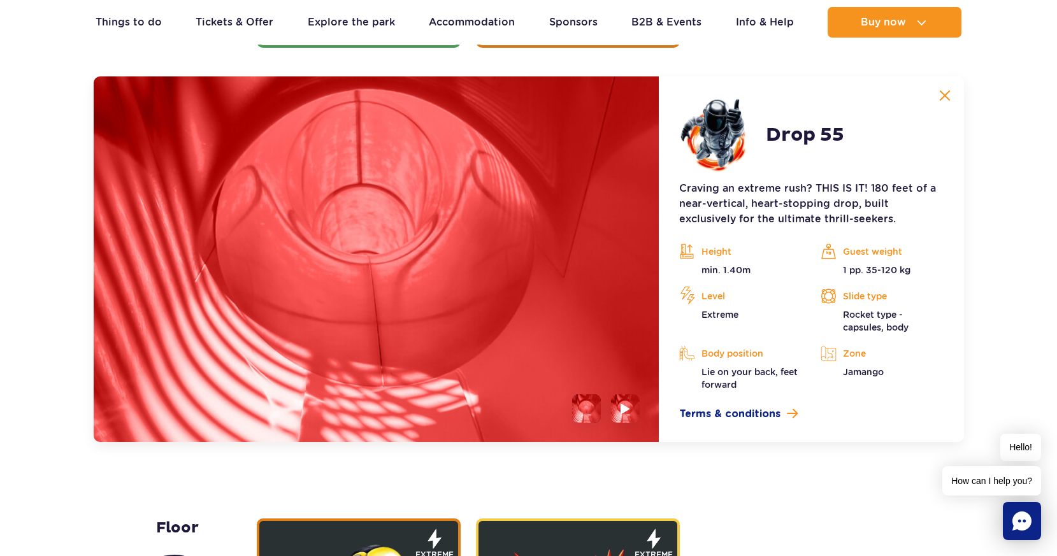
click at [943, 91] on img at bounding box center [945, 95] width 11 height 11
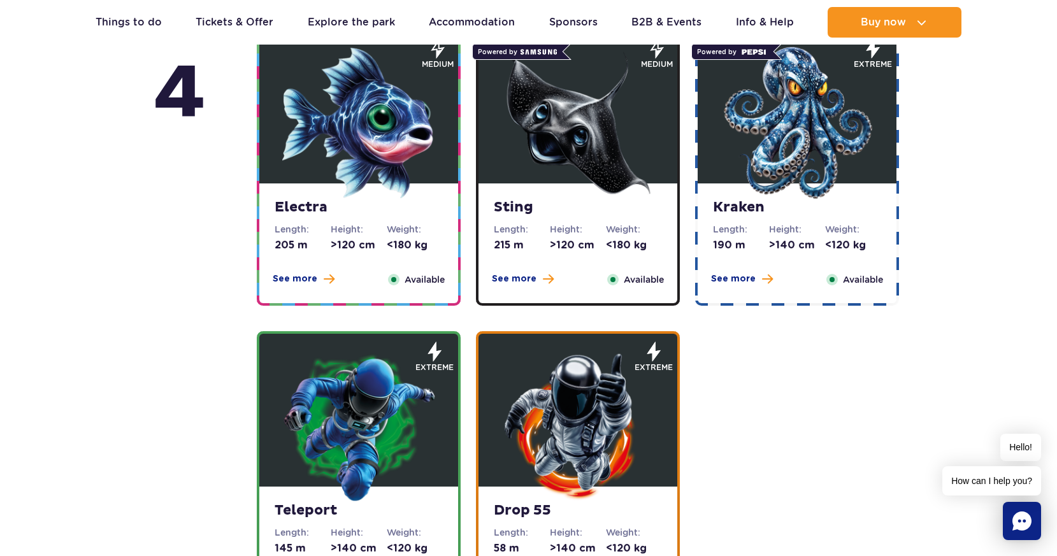
scroll to position [1223, 0]
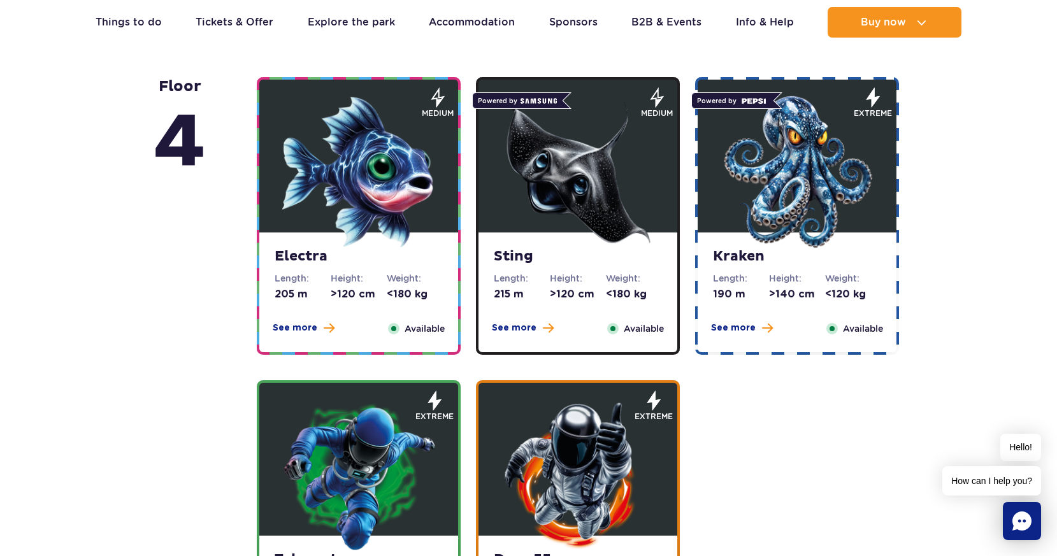
click at [752, 255] on strong "Kraken" at bounding box center [797, 257] width 168 height 18
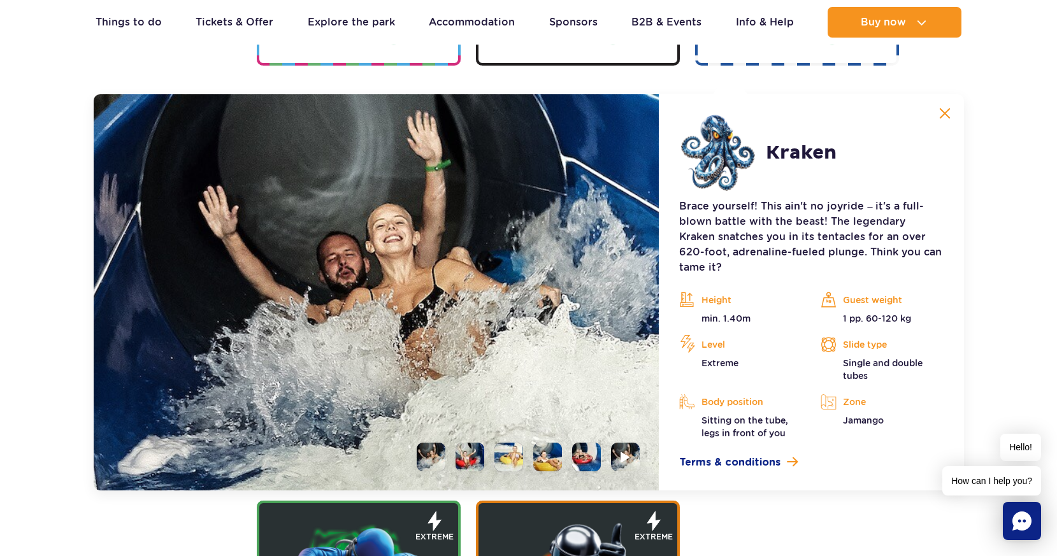
scroll to position [1525, 0]
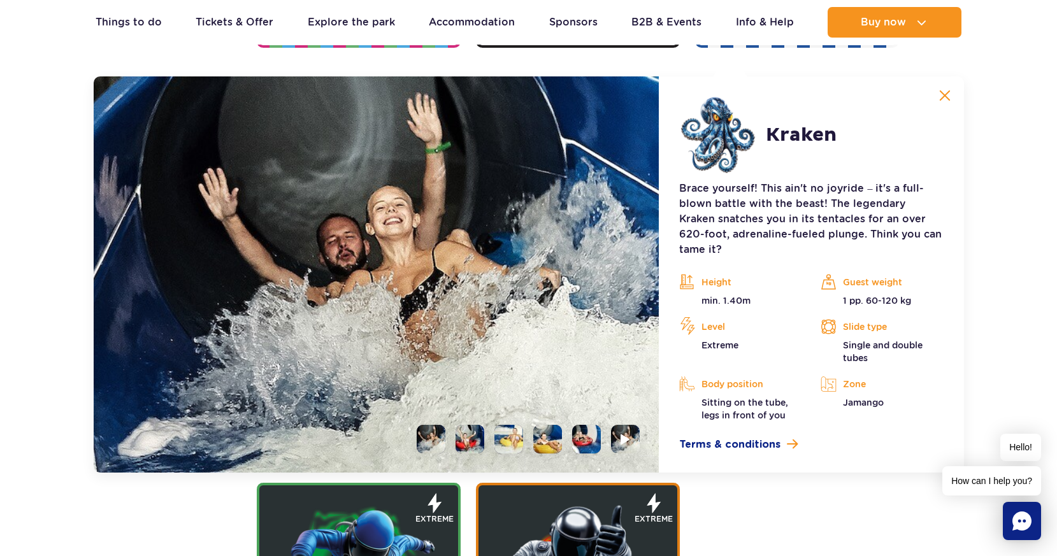
click at [949, 94] on img at bounding box center [945, 95] width 11 height 11
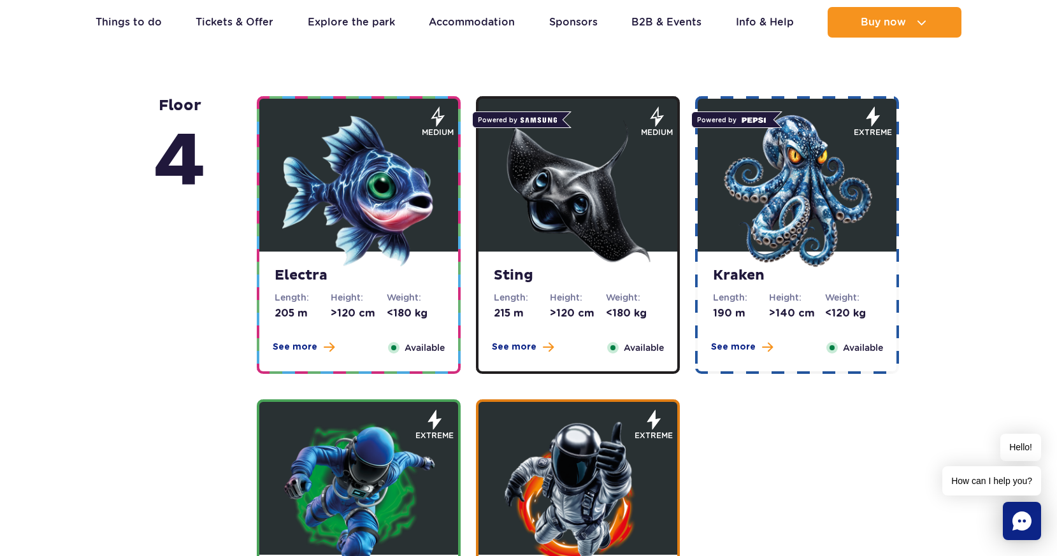
scroll to position [1184, 0]
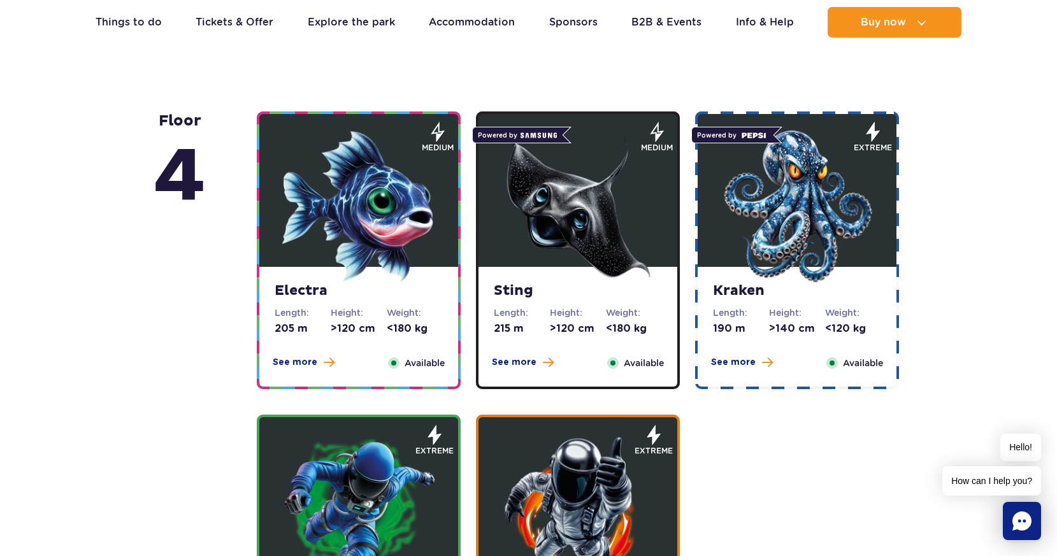
click at [345, 297] on strong "Electra" at bounding box center [359, 291] width 168 height 18
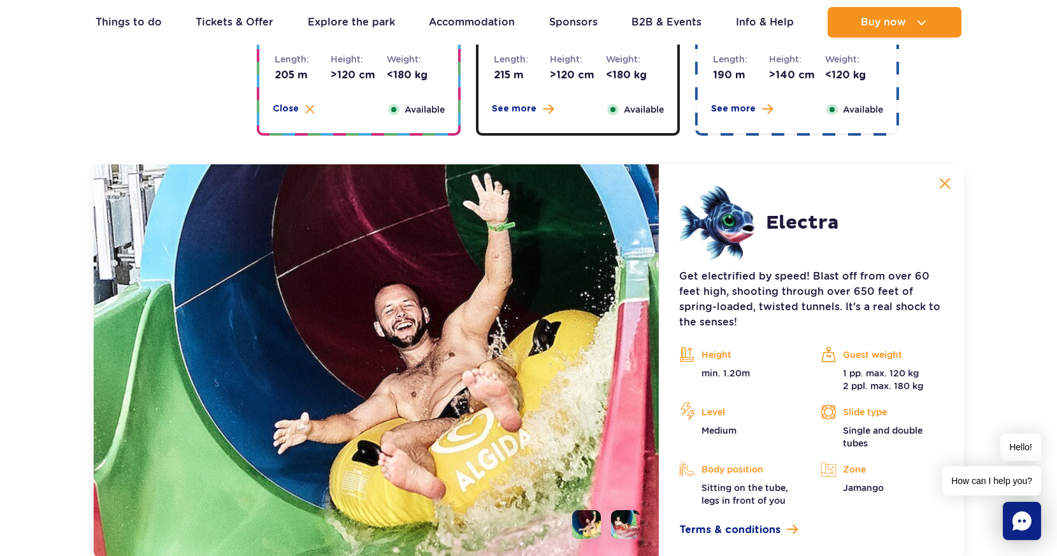
scroll to position [1397, 0]
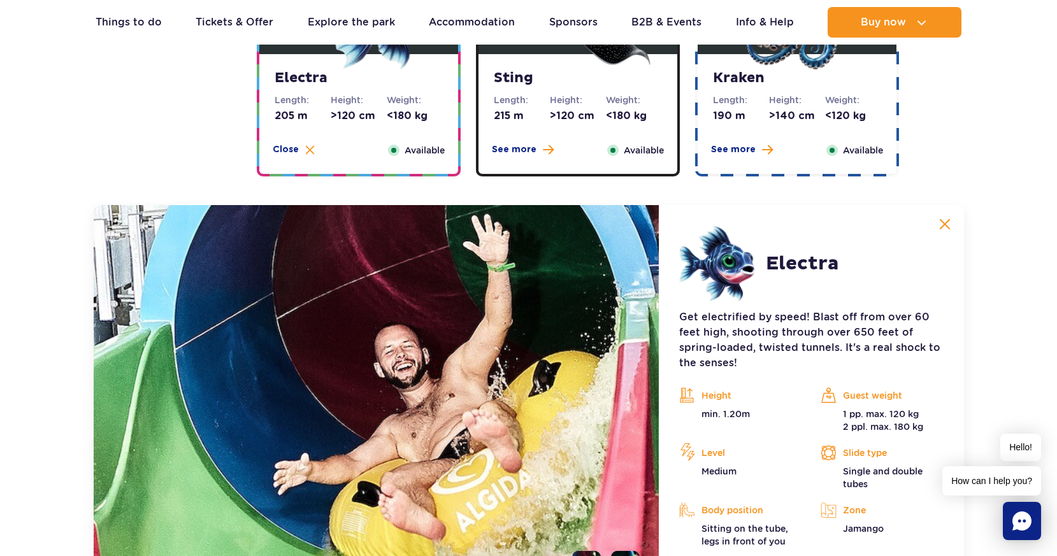
click at [942, 228] on img at bounding box center [945, 224] width 11 height 11
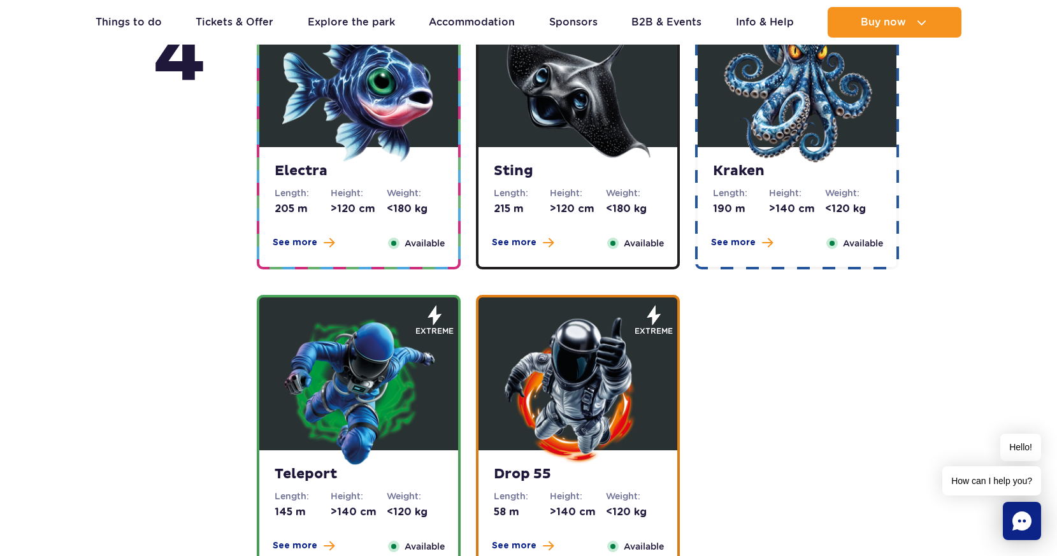
scroll to position [1298, 0]
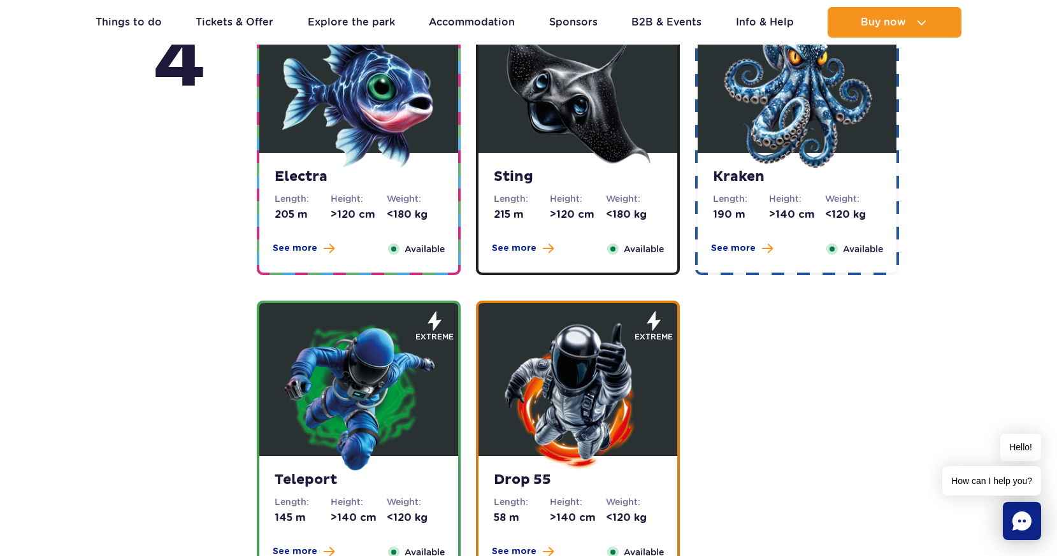
click at [556, 214] on dd ">120 cm" at bounding box center [578, 215] width 56 height 14
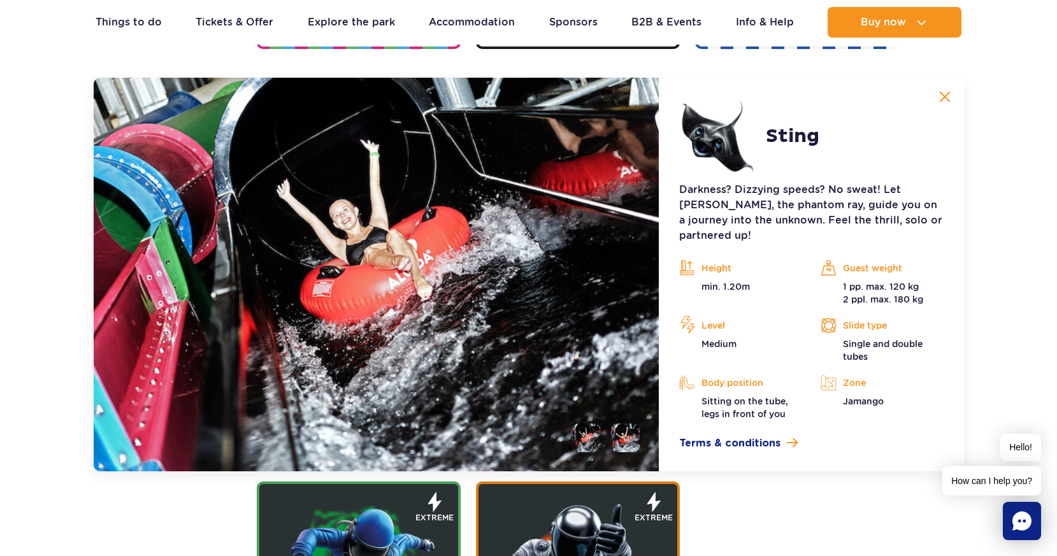
scroll to position [1525, 0]
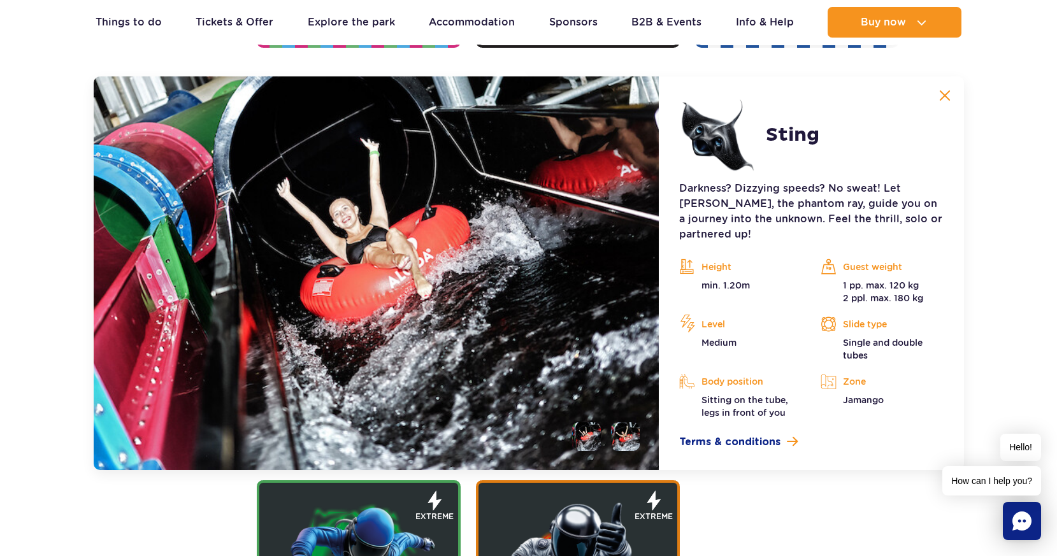
click at [940, 95] on img at bounding box center [945, 95] width 11 height 11
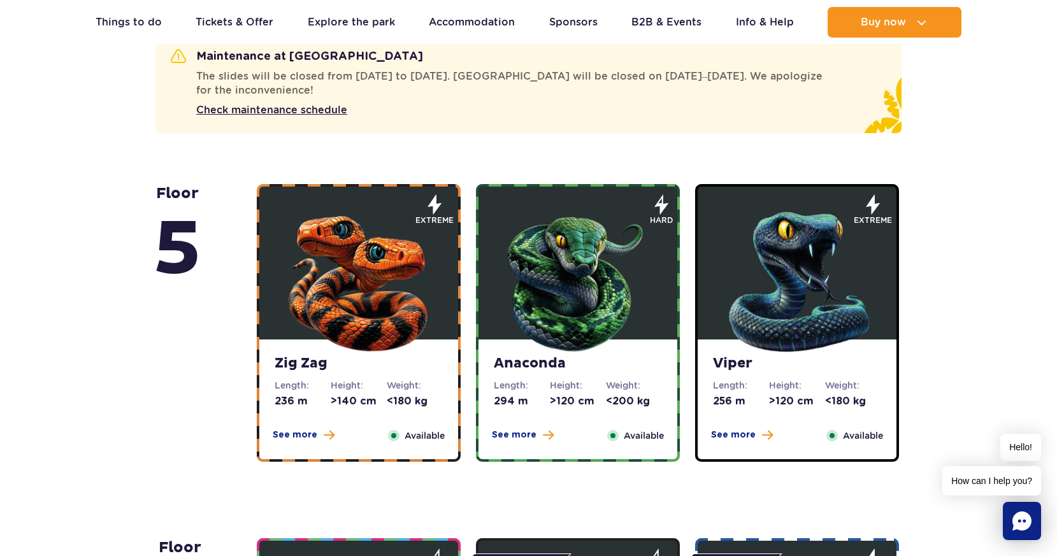
scroll to position [682, 0]
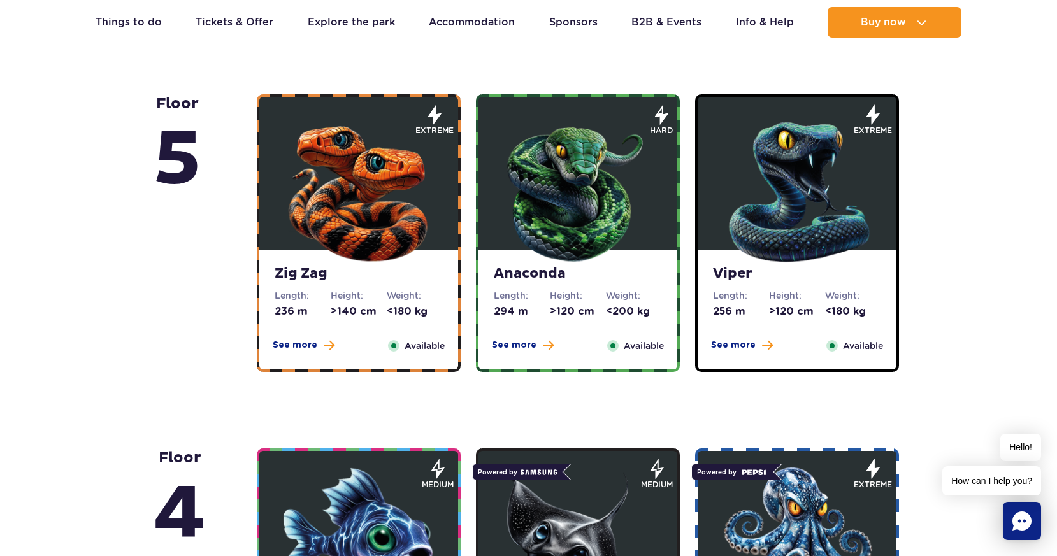
click at [367, 240] on img at bounding box center [358, 189] width 153 height 153
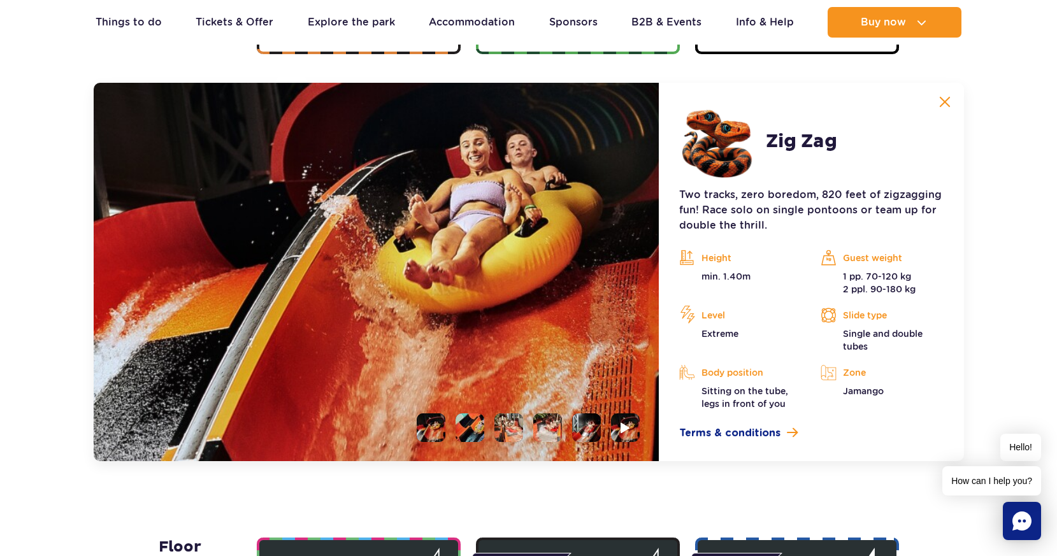
scroll to position [1171, 0]
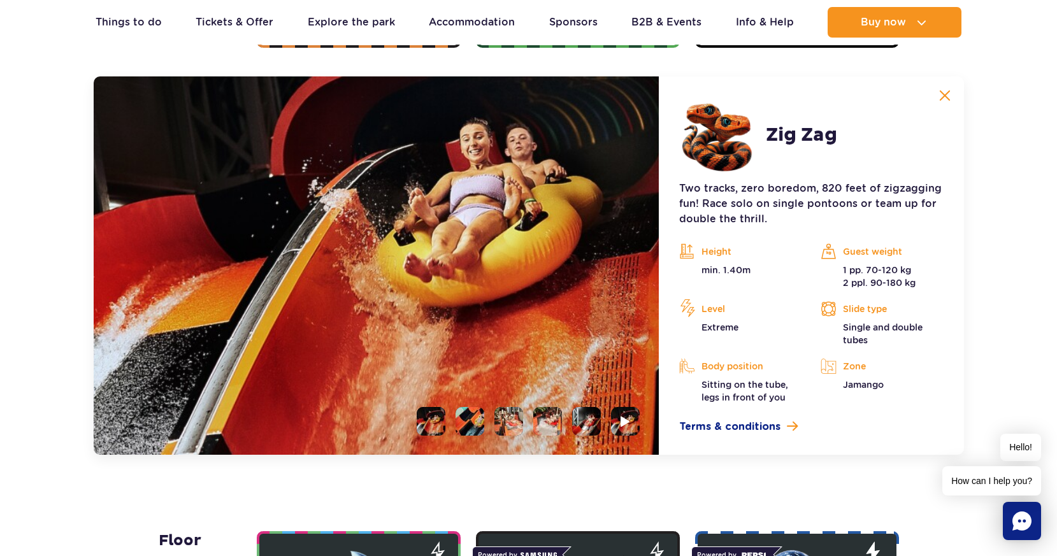
click at [947, 92] on img at bounding box center [945, 95] width 11 height 11
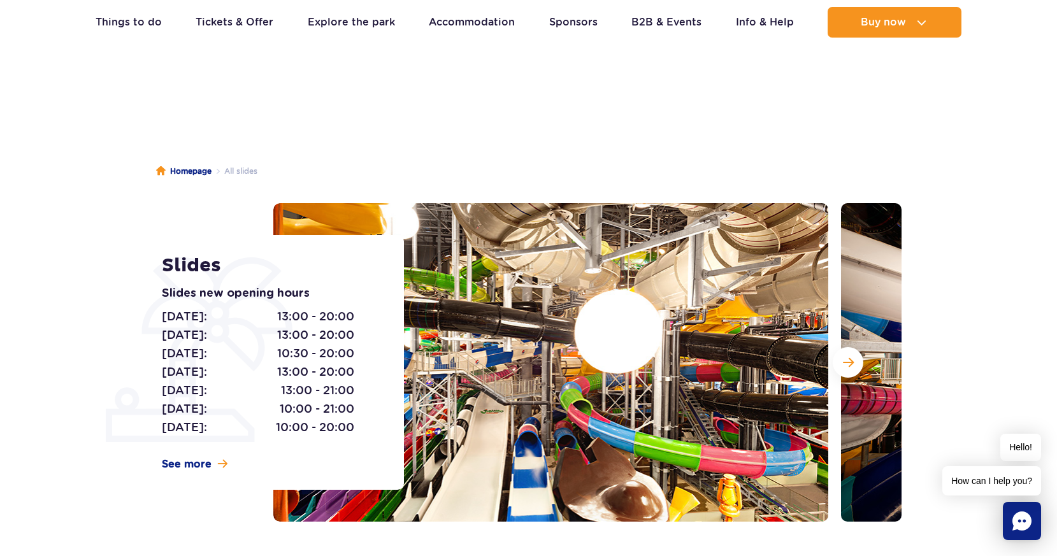
scroll to position [0, 0]
